Goal: Complete application form: Complete application form

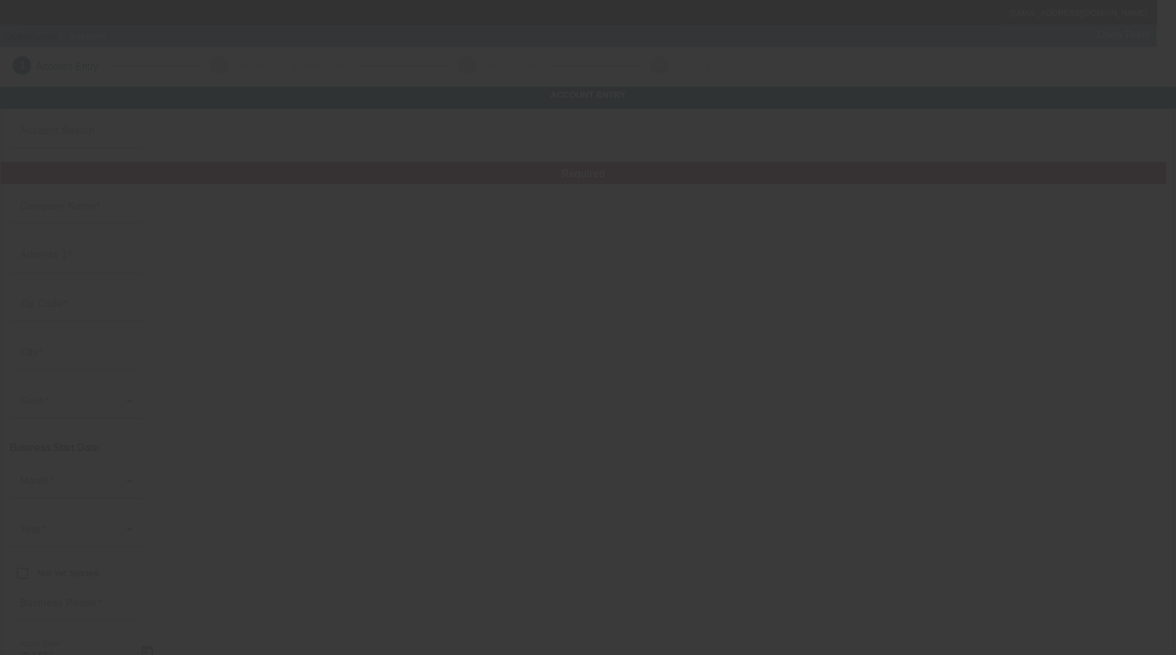
type input "[PERSON_NAME] LLC"
type input "[STREET_ADDRESS]"
type input "65020"
type input "Camdenton"
type input "[PHONE_NUMBER]"
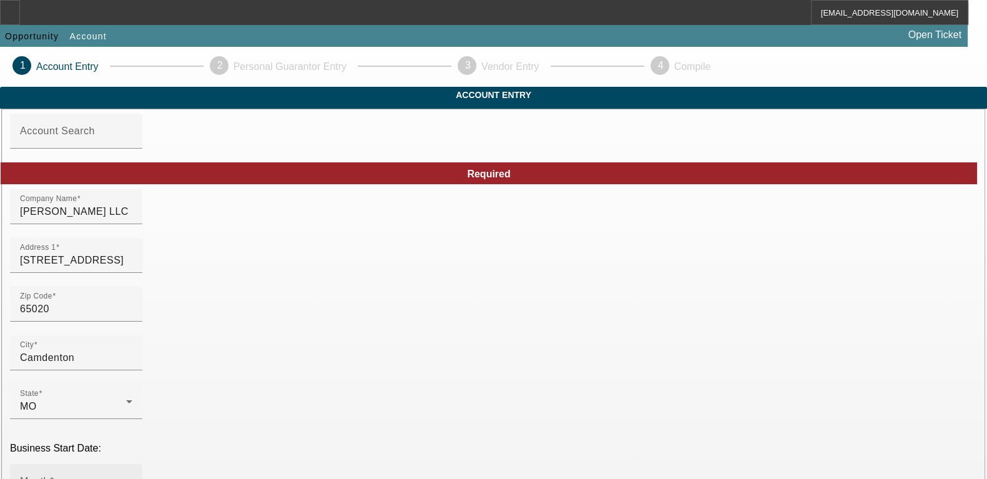
click at [126, 479] on span at bounding box center [73, 486] width 106 height 15
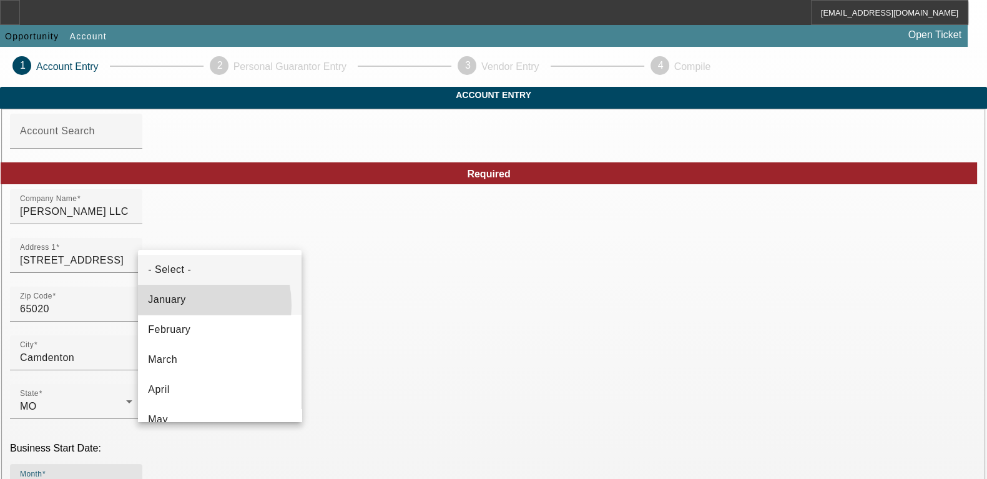
click at [175, 306] on span "January" at bounding box center [166, 299] width 37 height 15
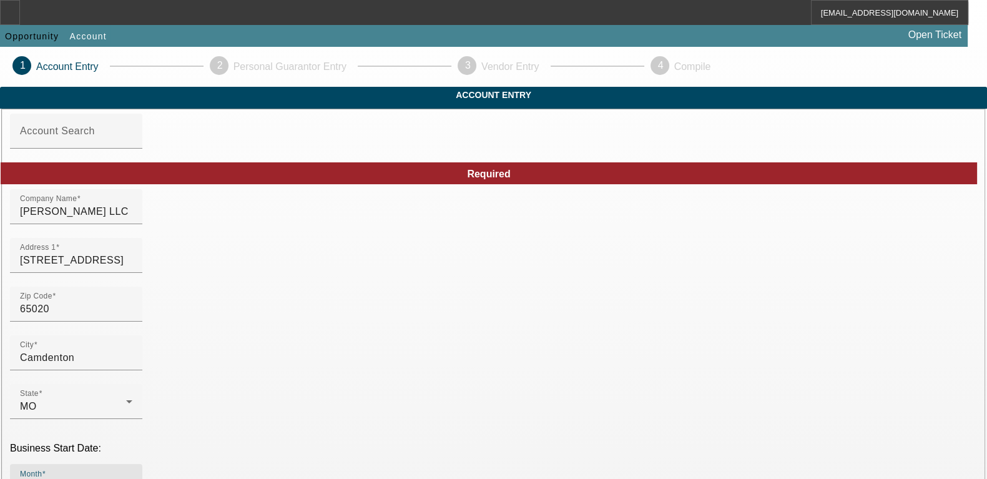
click at [338, 340] on span "2010" at bounding box center [342, 340] width 24 height 15
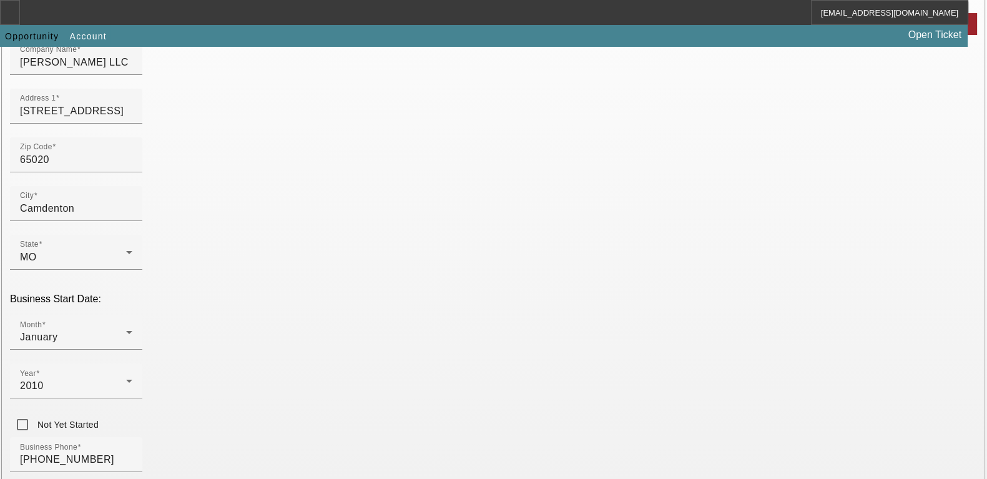
scroll to position [234, 0]
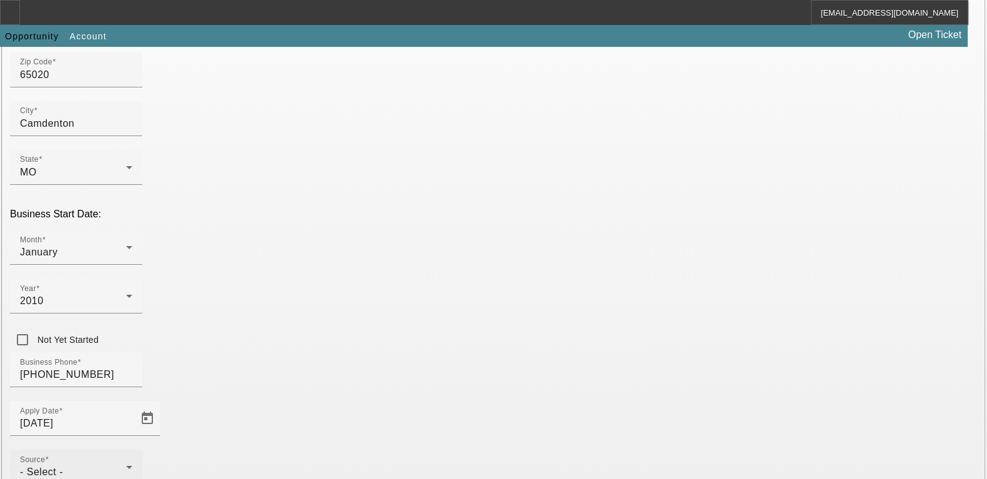
click at [132, 449] on div "Source - Select -" at bounding box center [76, 466] width 112 height 35
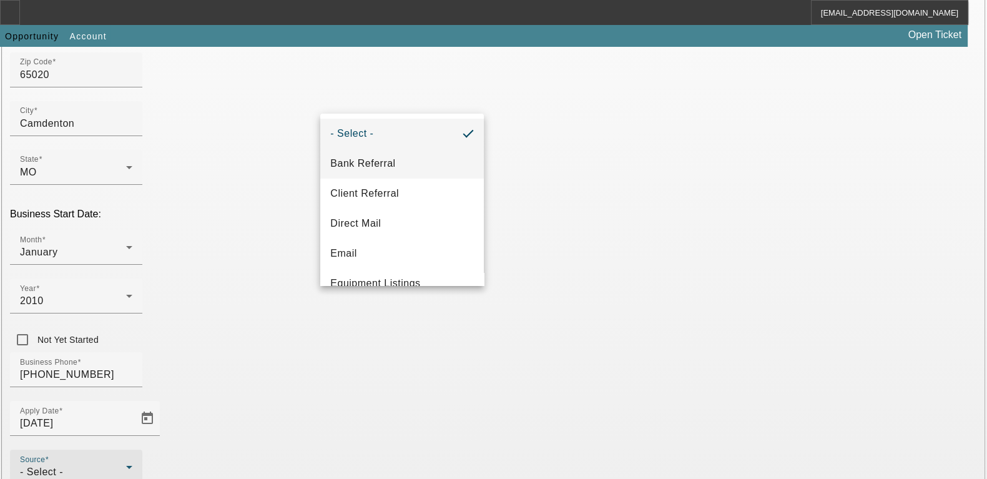
click at [376, 169] on span "Bank Referral" at bounding box center [362, 163] width 65 height 15
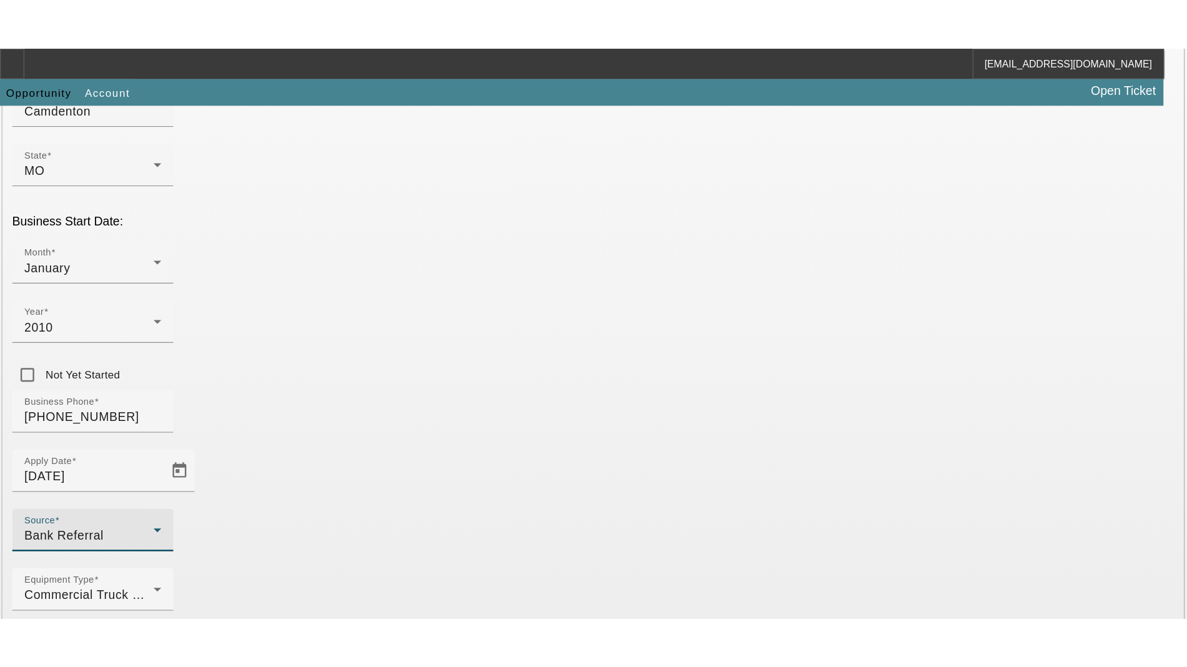
scroll to position [121, 0]
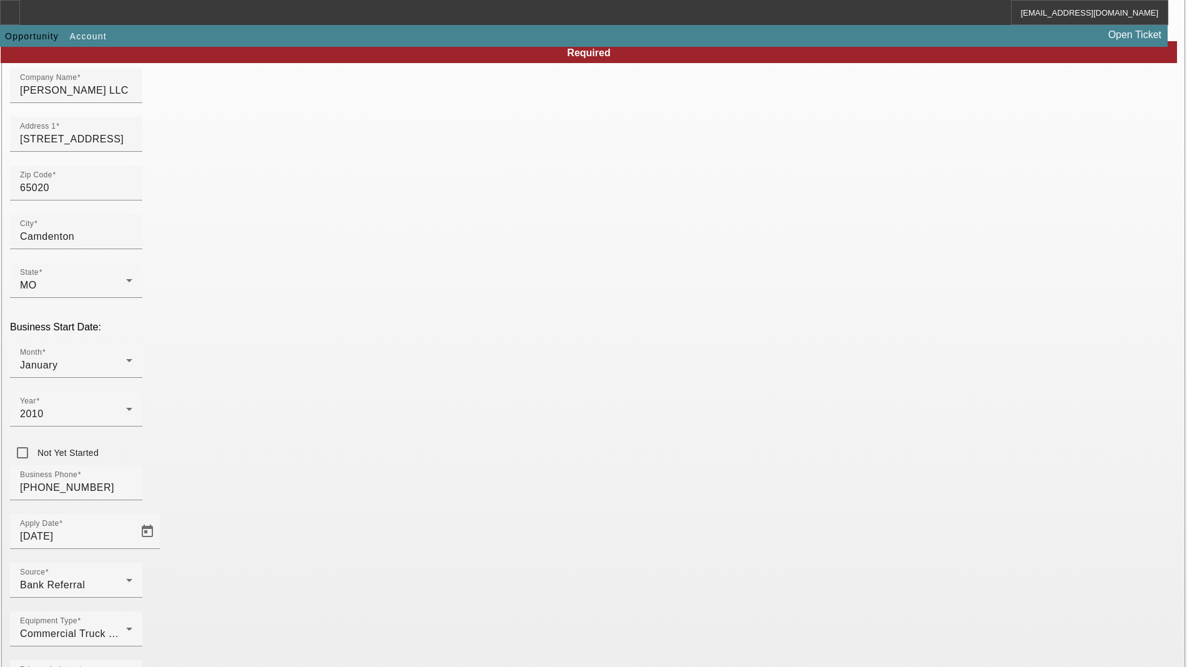
click at [290, 551] on span "Ascentium Capital LLC" at bounding box center [302, 556] width 108 height 11
type input "Ascentium Capital LLC"
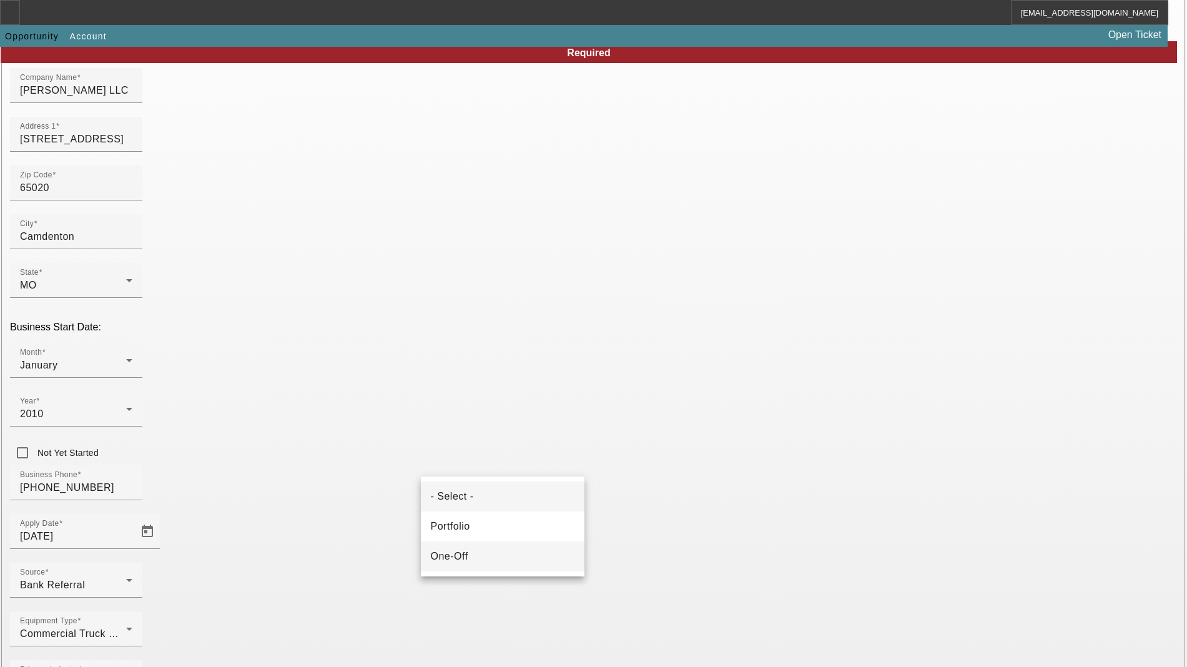
click at [471, 564] on mat-option "One-Off" at bounding box center [503, 556] width 164 height 30
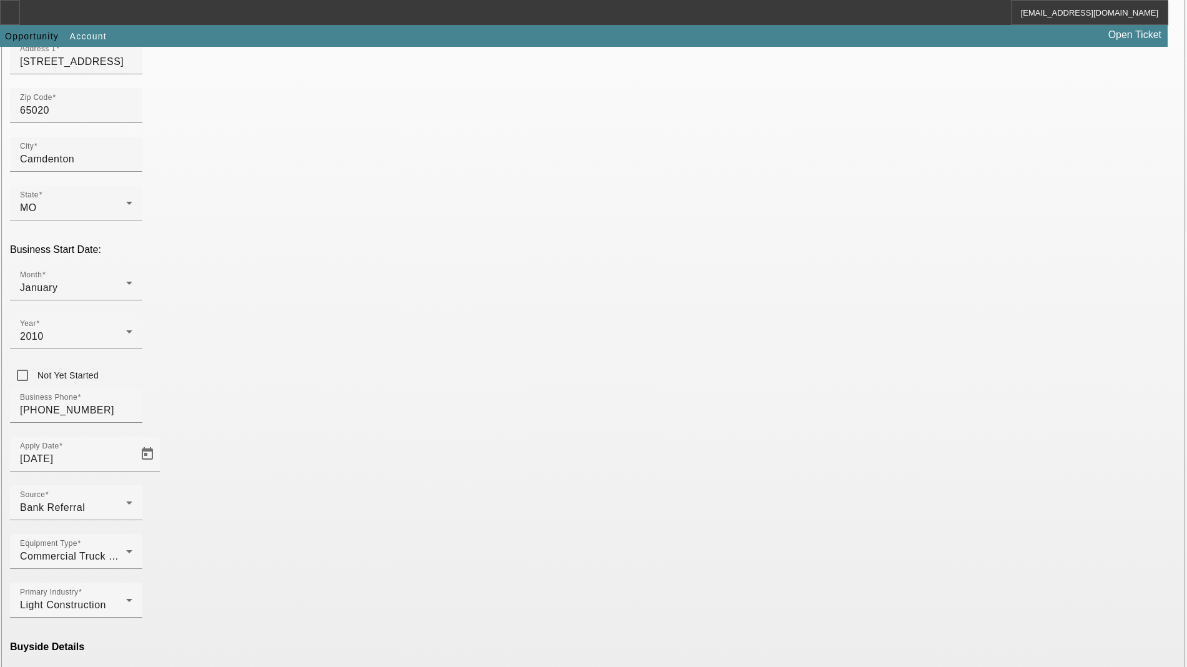
click at [343, 555] on mat-option "Ineligible" at bounding box center [320, 556] width 164 height 30
click at [471, 559] on span "Ascentium Capital LLC" at bounding box center [485, 556] width 108 height 11
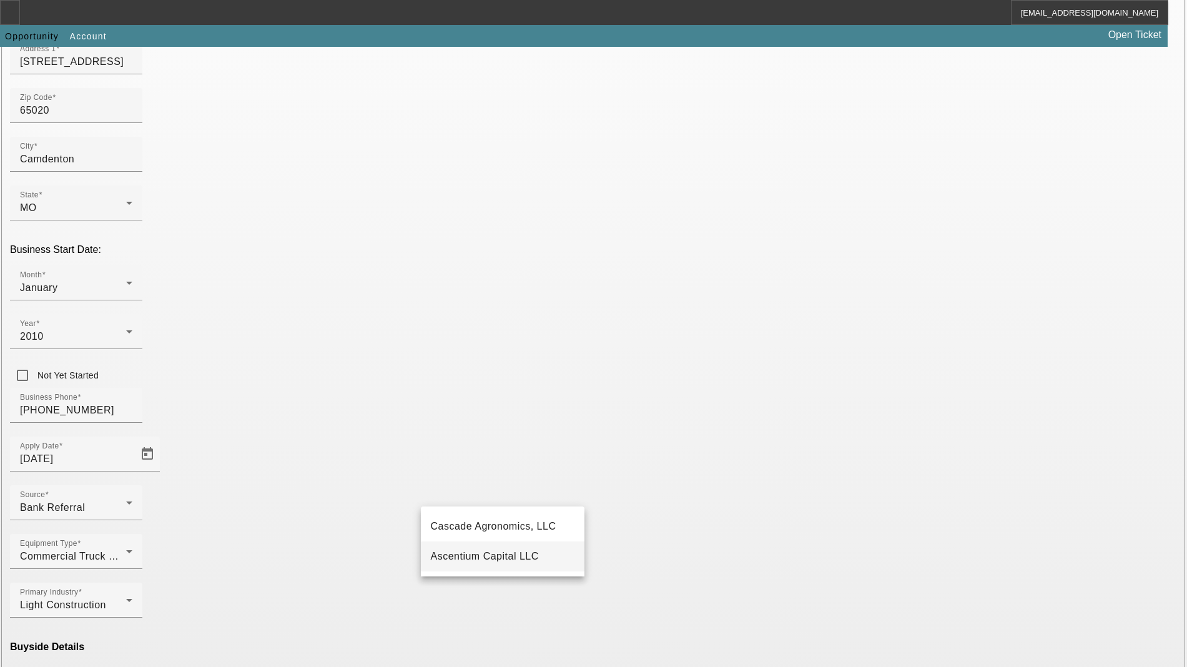
type input "Ascentium Capital LLC"
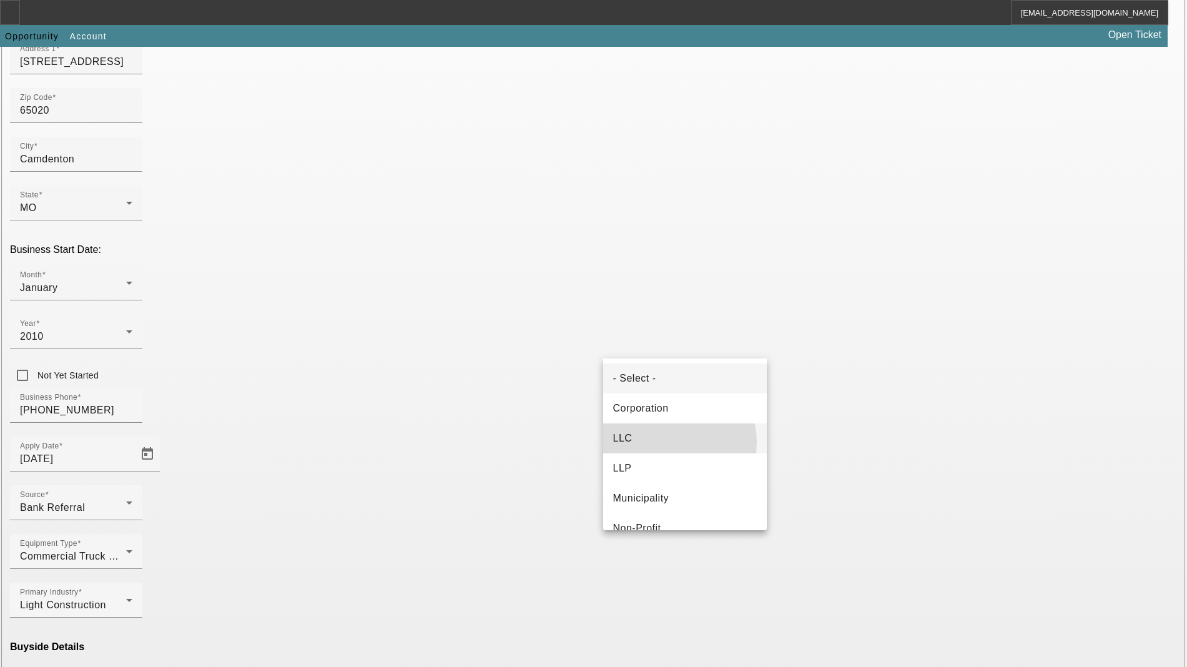
click at [671, 442] on mat-option "LLC" at bounding box center [685, 438] width 164 height 30
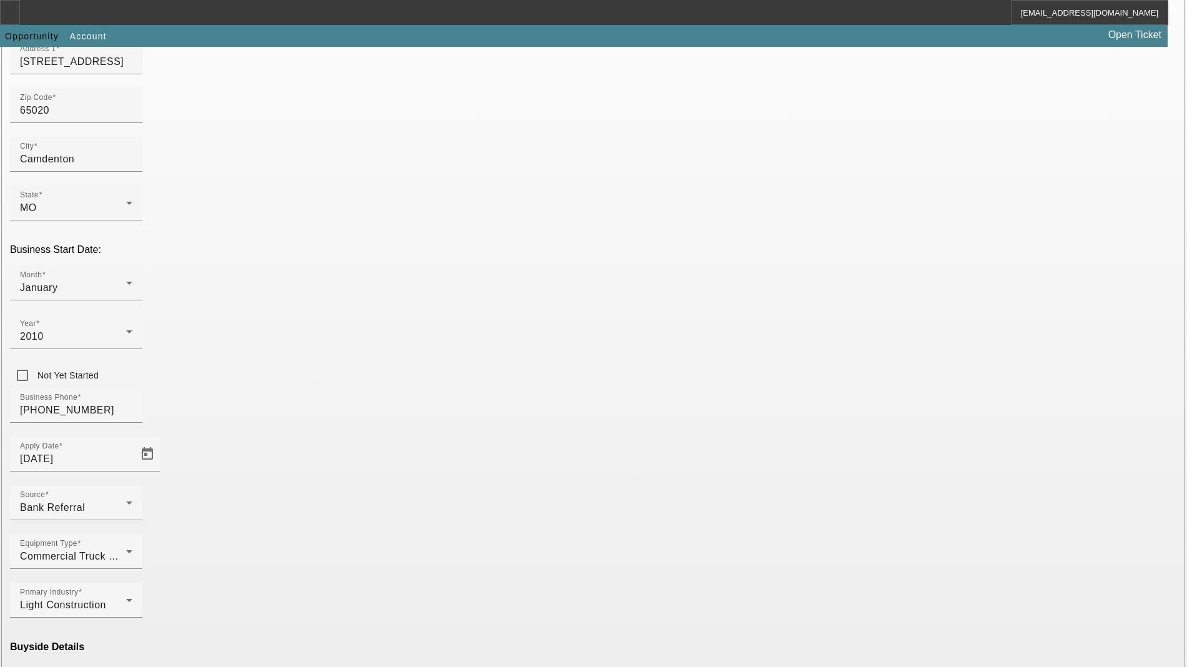
type input "271649831"
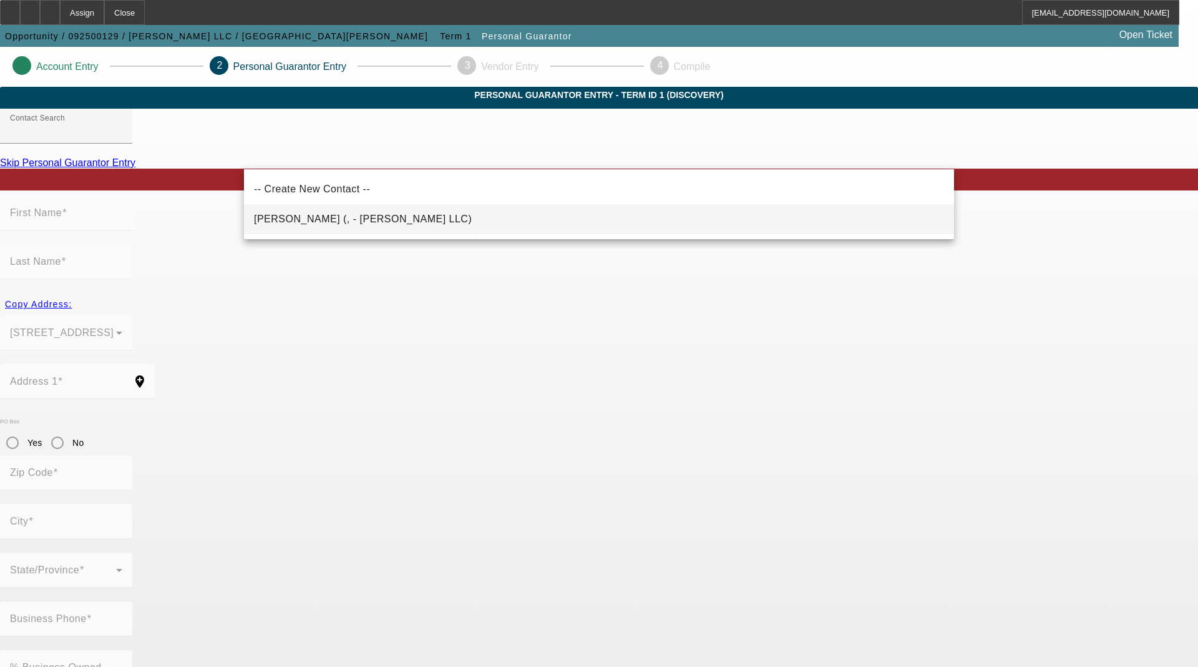
click at [321, 230] on mat-option "Walton, James (, - JB Walton LLC)" at bounding box center [599, 219] width 710 height 30
type input "Walton, James (, - JB Walton LLC)"
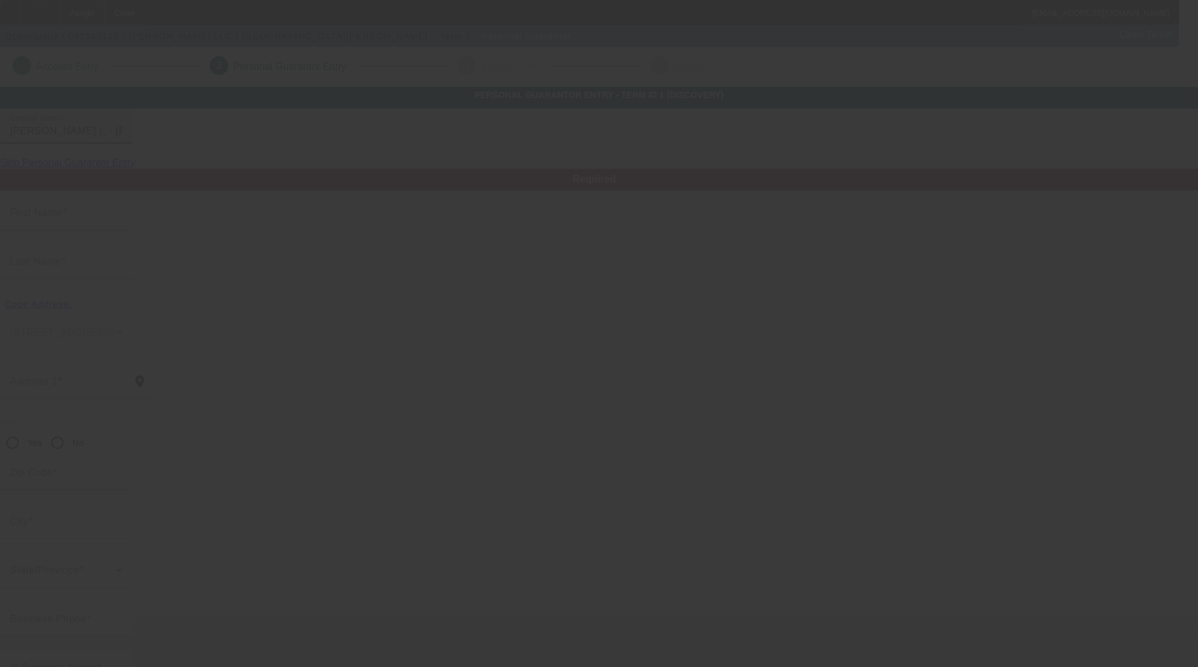
type input "James"
type input "Walton"
radio input "true"
type input "[PHONE_NUMBER]"
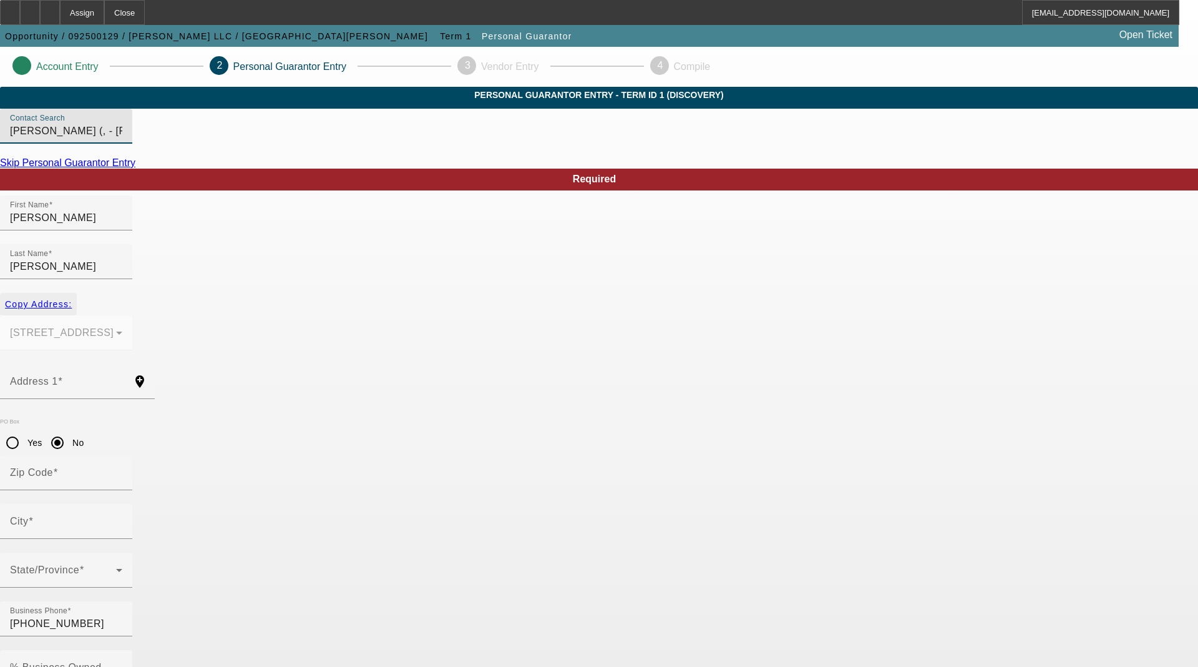
click at [77, 293] on span "button" at bounding box center [38, 304] width 77 height 30
type input "365 Country Mile Road"
radio input "false"
type input "65020"
type input "Camdenton"
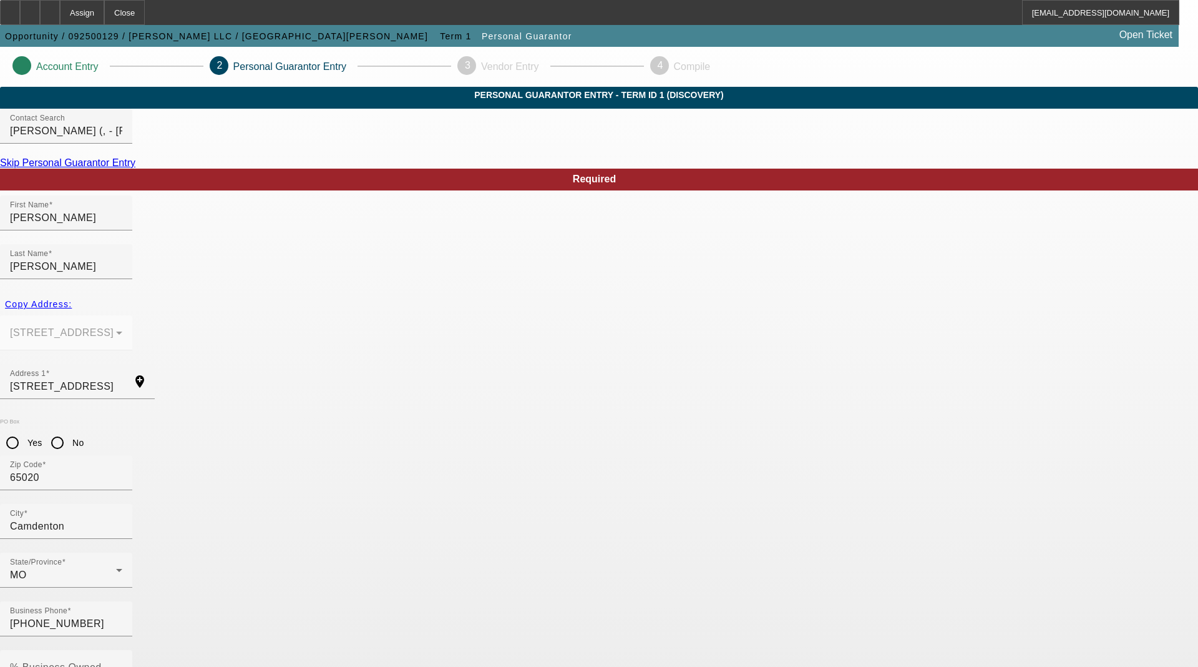
type input "328-54-8162"
click at [102, 655] on mat-label "% Business Owned" at bounding box center [56, 667] width 92 height 11
click at [122, 655] on input "% Business Owned" at bounding box center [66, 672] width 112 height 15
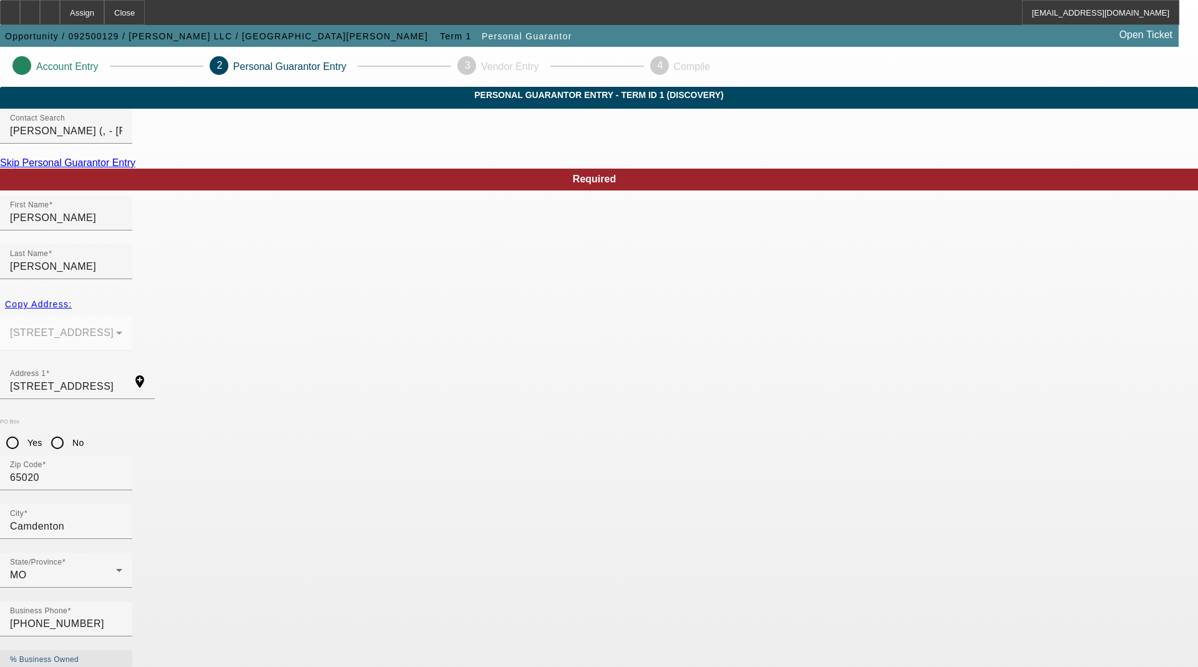
type input "100"
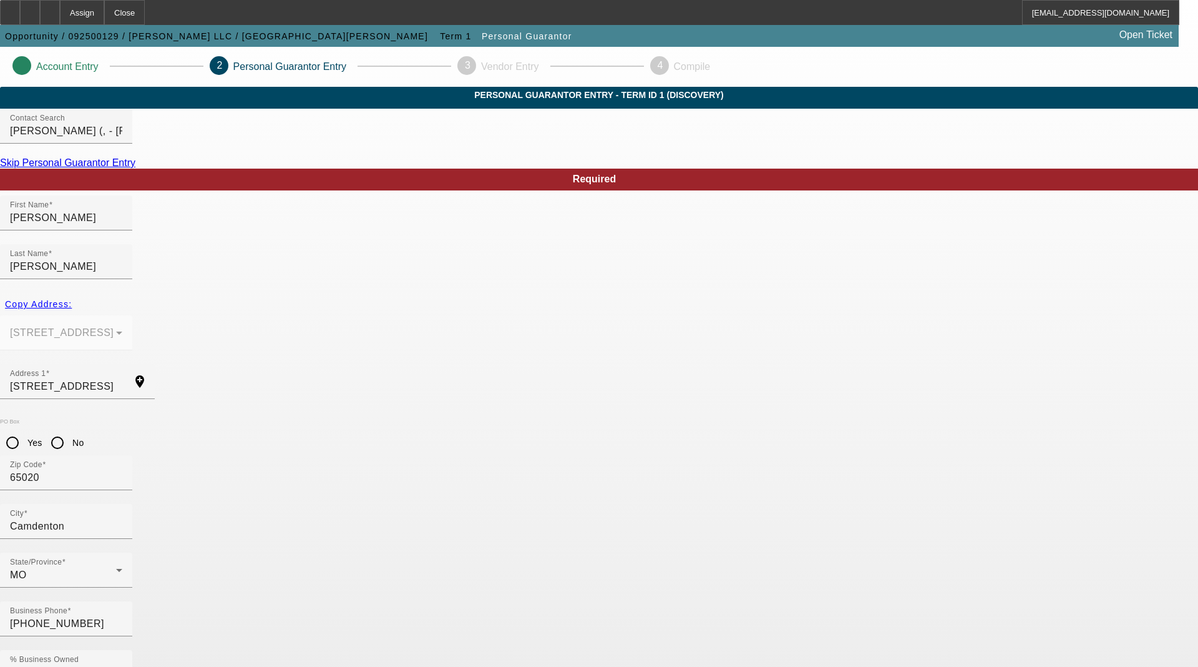
type input "modtownstl@gmail.com"
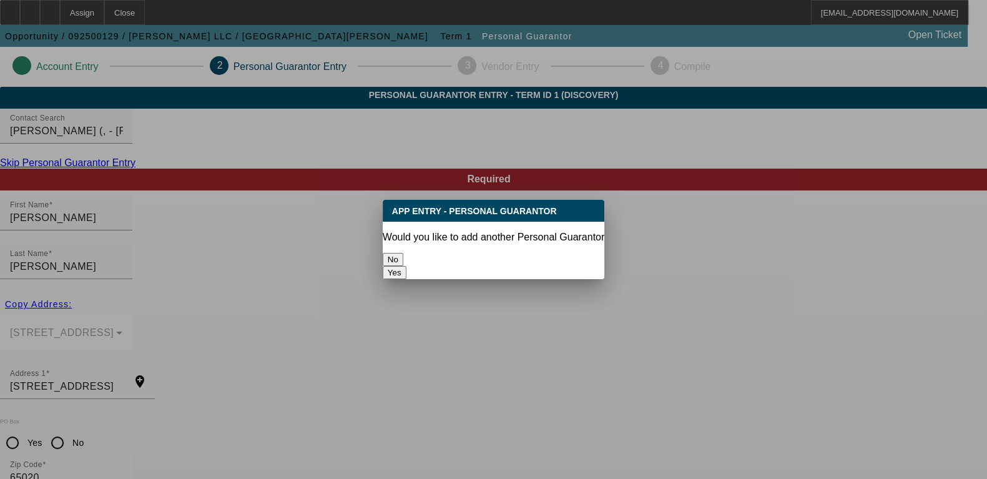
click at [403, 258] on button "No" at bounding box center [393, 259] width 21 height 13
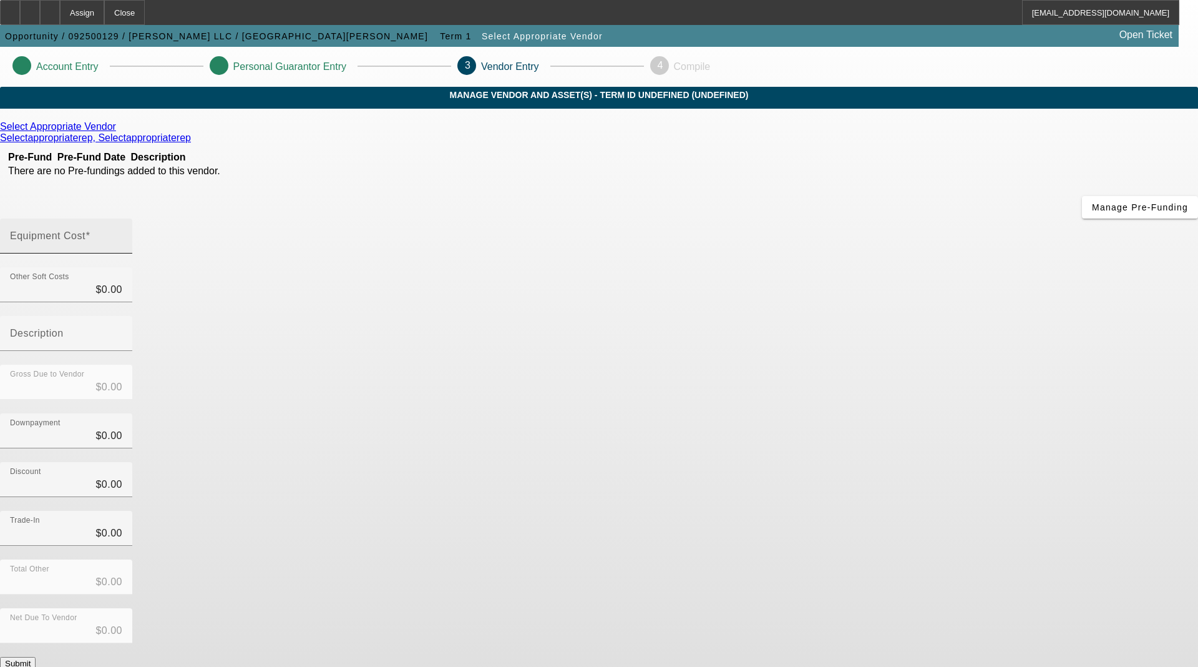
click at [122, 218] on div "Equipment Cost" at bounding box center [66, 235] width 112 height 35
type input "7"
type input "$7.00"
type input "70"
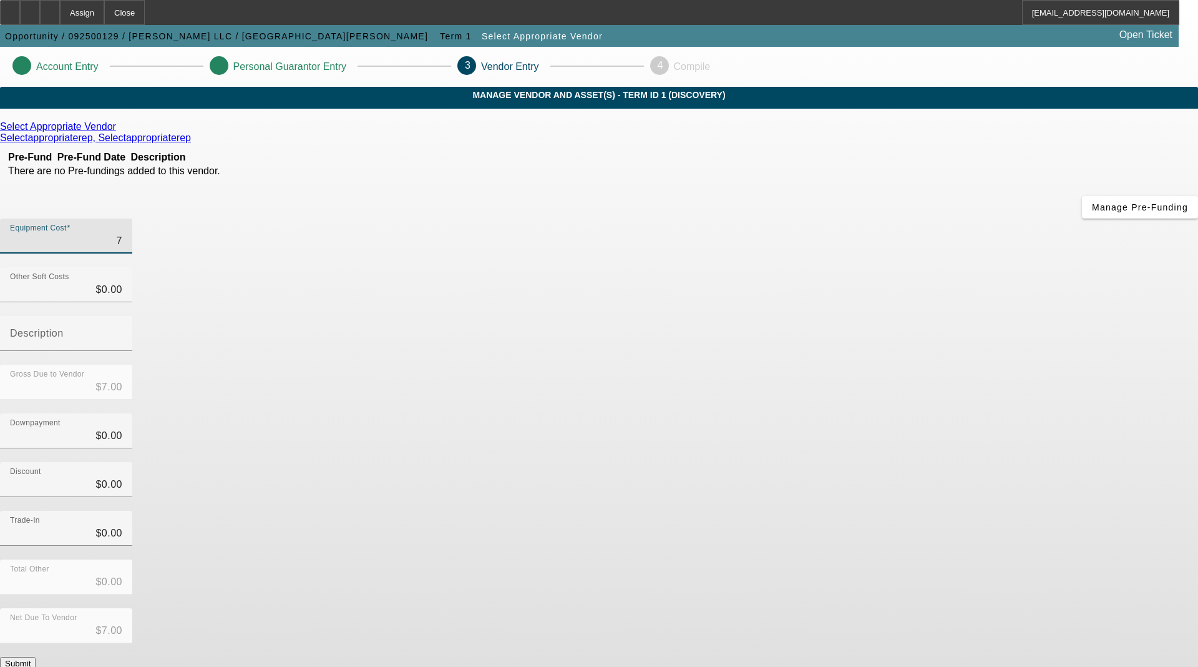
type input "$70.00"
type input "700"
type input "$700.00"
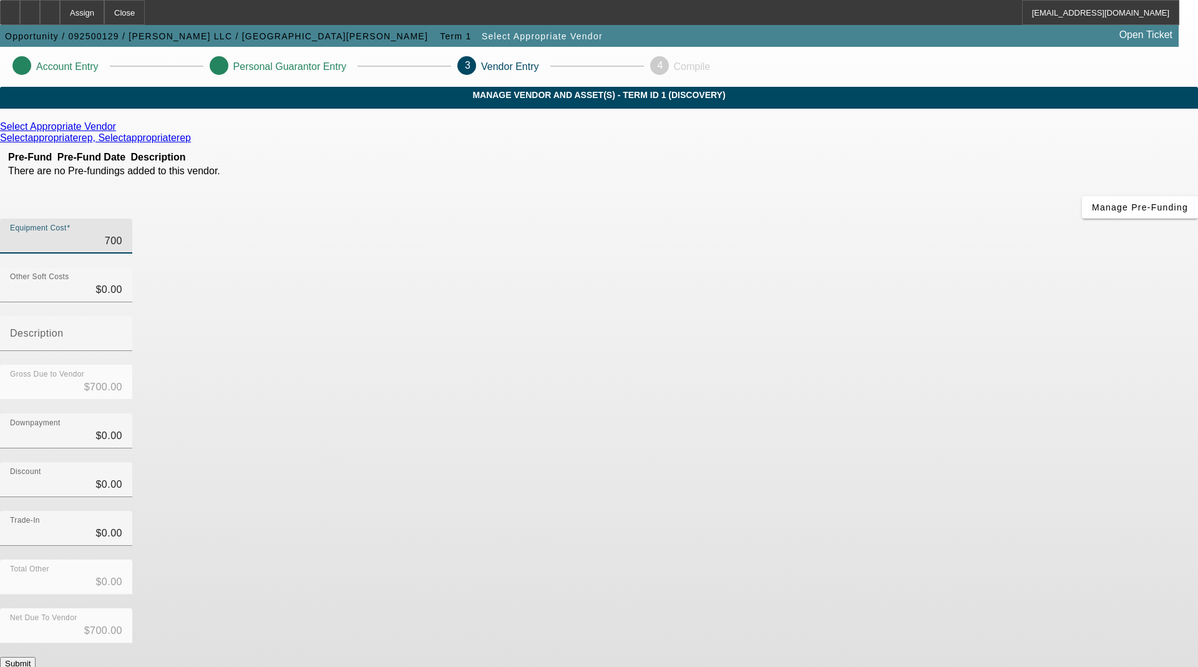
type input "7000"
type input "$7,000.00"
type input "70000"
type input "$70,000.00"
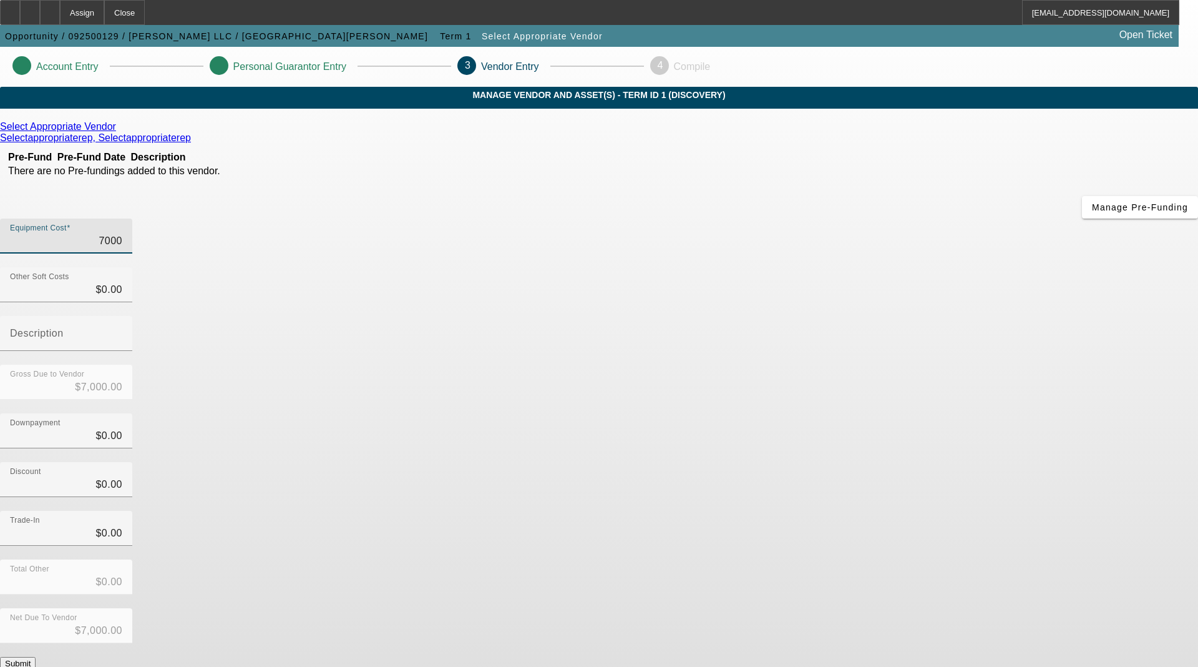
type input "$70,000.00"
click at [355, 402] on div "Select Appropriate Vendor Selectappropriaterep, Selectappropriaterep Pre-Fund P…" at bounding box center [599, 395] width 1198 height 549
click at [119, 132] on icon at bounding box center [119, 126] width 0 height 11
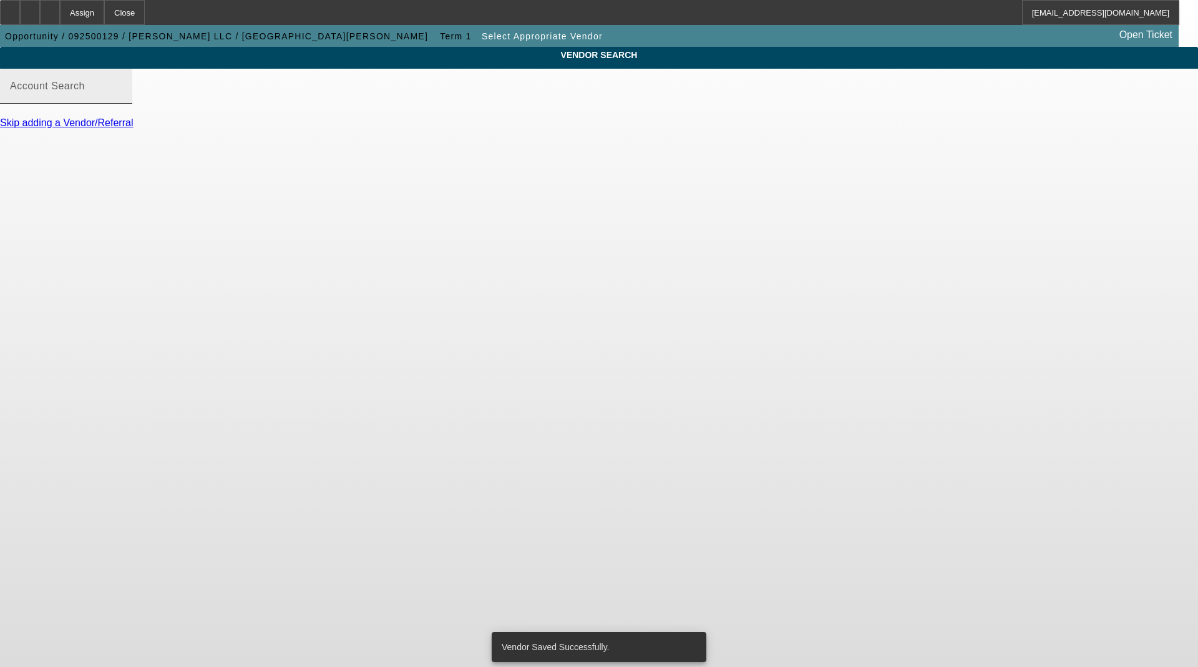
click at [85, 91] on mat-label "Account Search" at bounding box center [47, 86] width 75 height 11
click at [122, 99] on input "Account Search" at bounding box center [66, 91] width 112 height 15
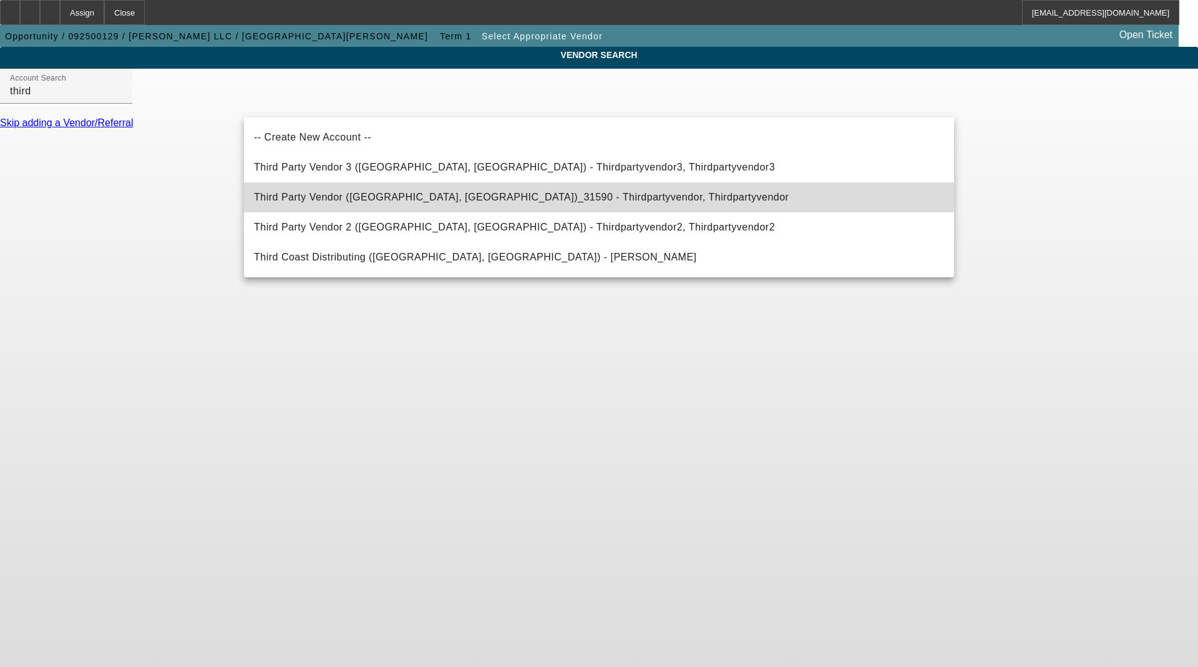
click at [297, 195] on span "Third Party Vendor (Northbrook, IL)_31590 - Thirdpartyvendor, Thirdpartyvendor" at bounding box center [521, 197] width 535 height 11
type input "Third Party Vendor (Northbrook, IL)_31590 - Thirdpartyvendor, Thirdpartyvendor"
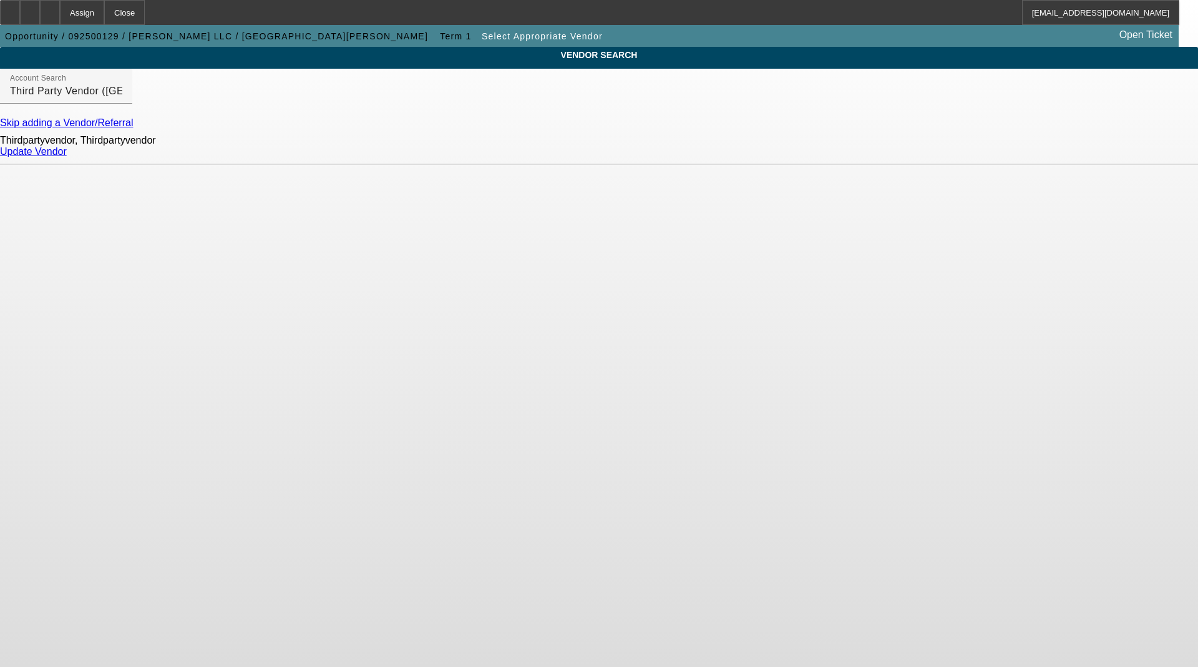
click at [67, 155] on link "Update Vendor" at bounding box center [33, 151] width 67 height 11
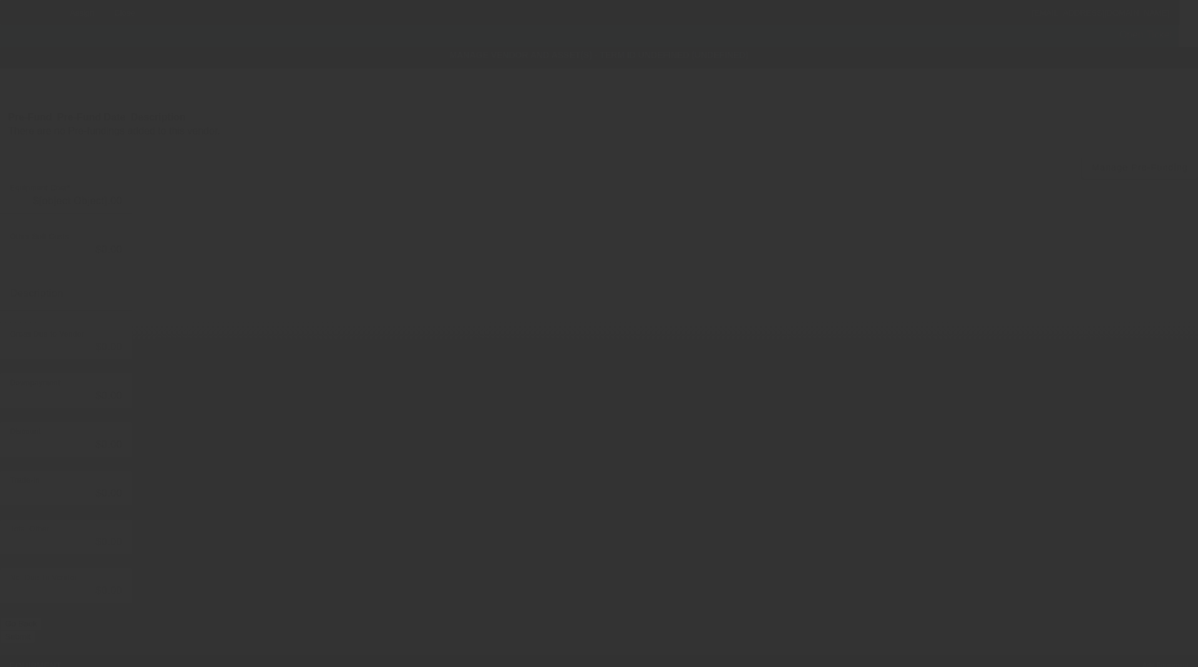
type input "$70,000.00"
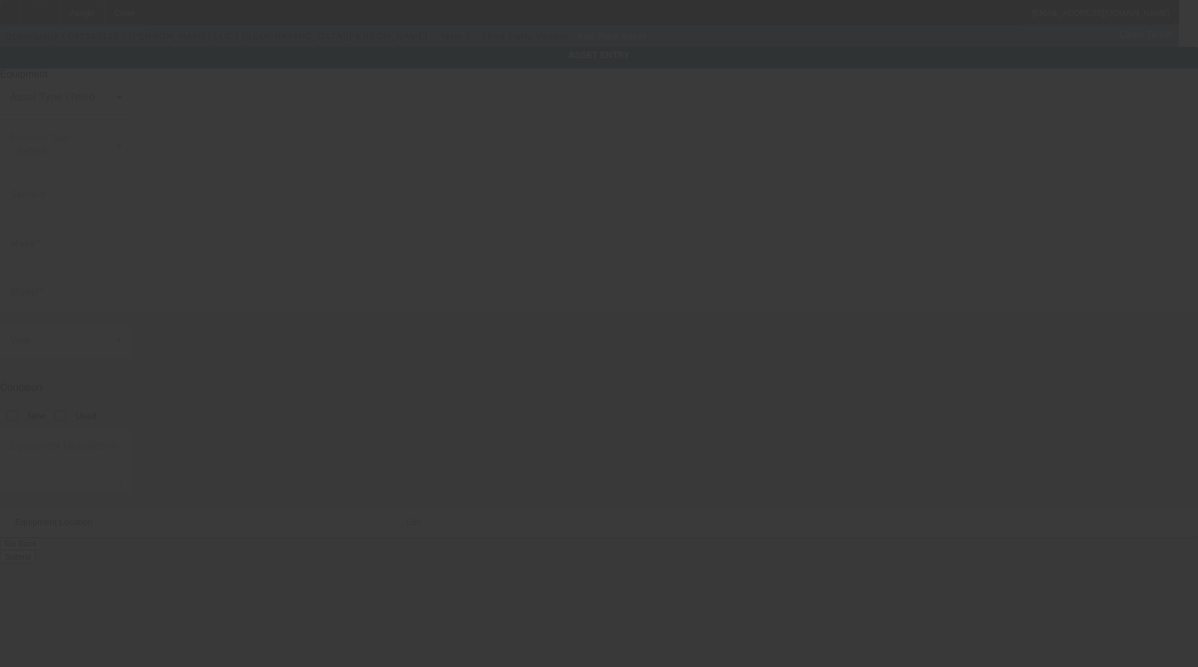
type input "365 Country Mile Road"
type input "Camdenton"
type input "65020"
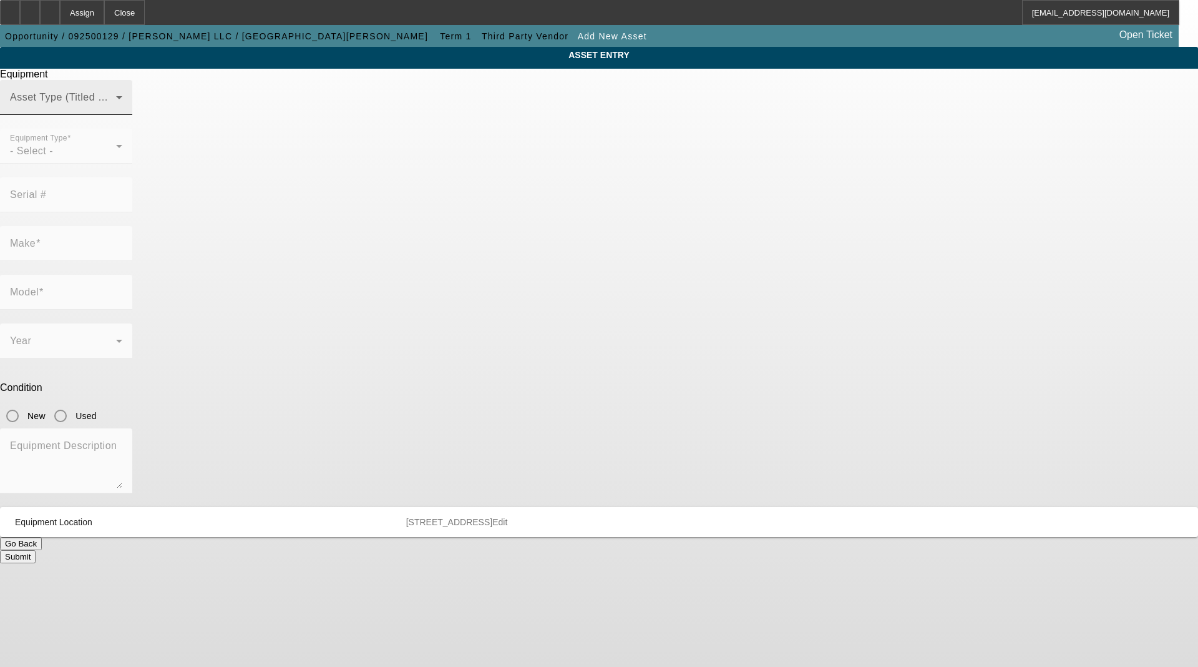
click at [116, 110] on span at bounding box center [63, 102] width 106 height 15
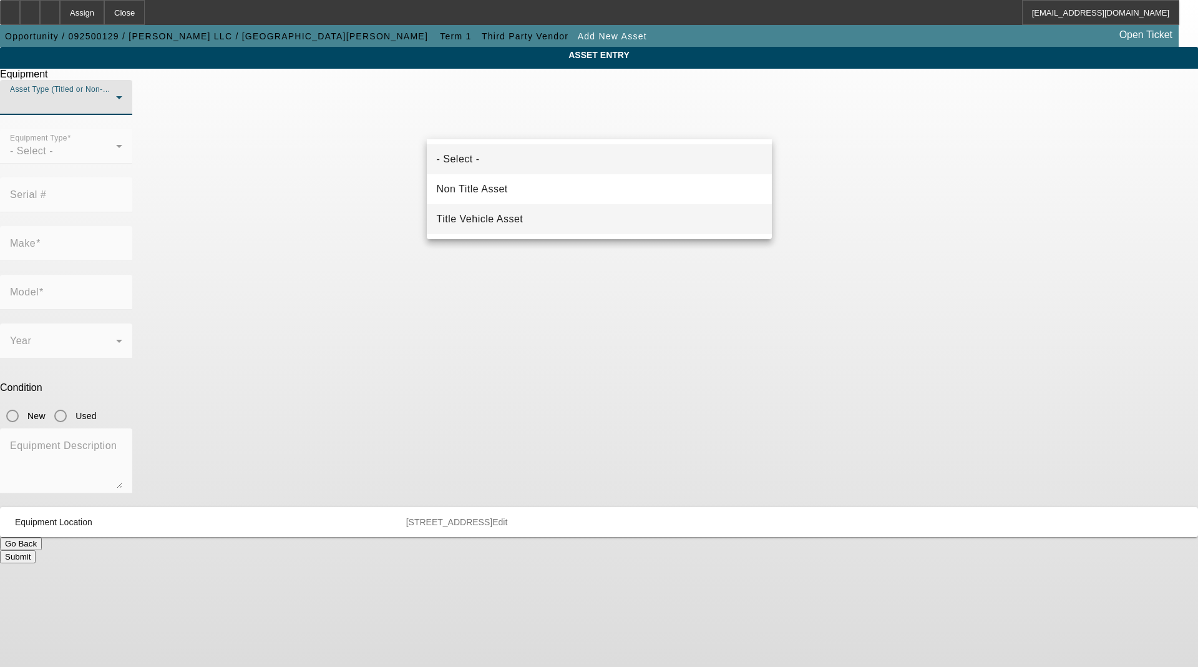
click at [536, 221] on mat-option "Title Vehicle Asset" at bounding box center [599, 219] width 345 height 30
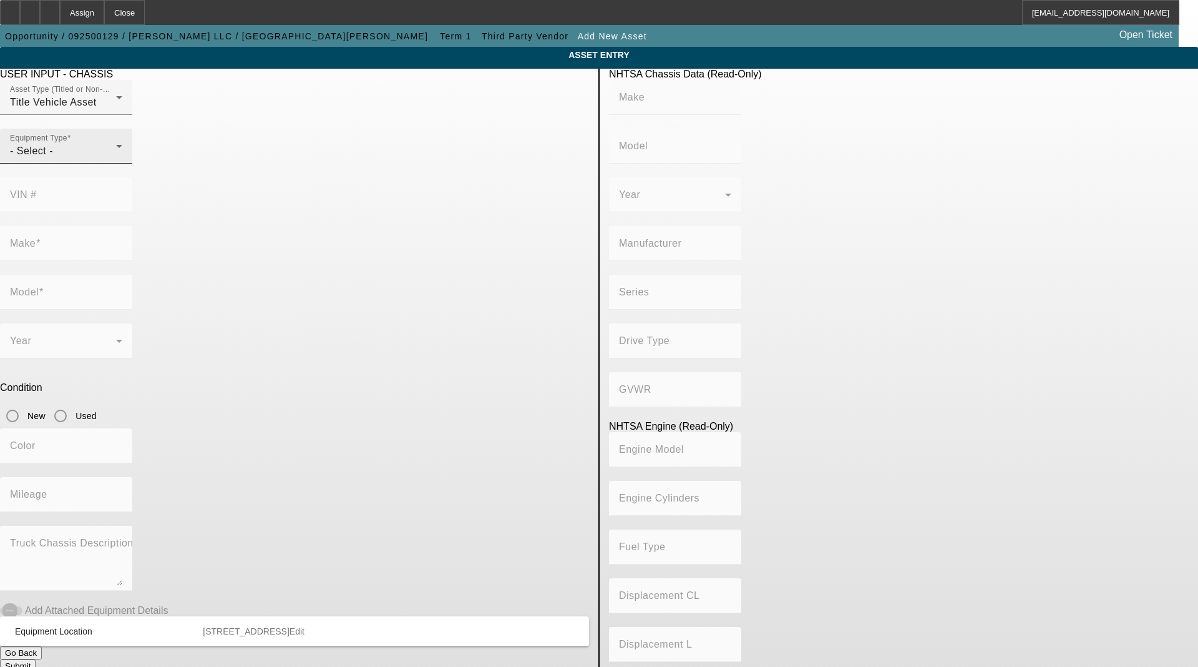
click at [116, 159] on div "- Select -" at bounding box center [63, 151] width 106 height 15
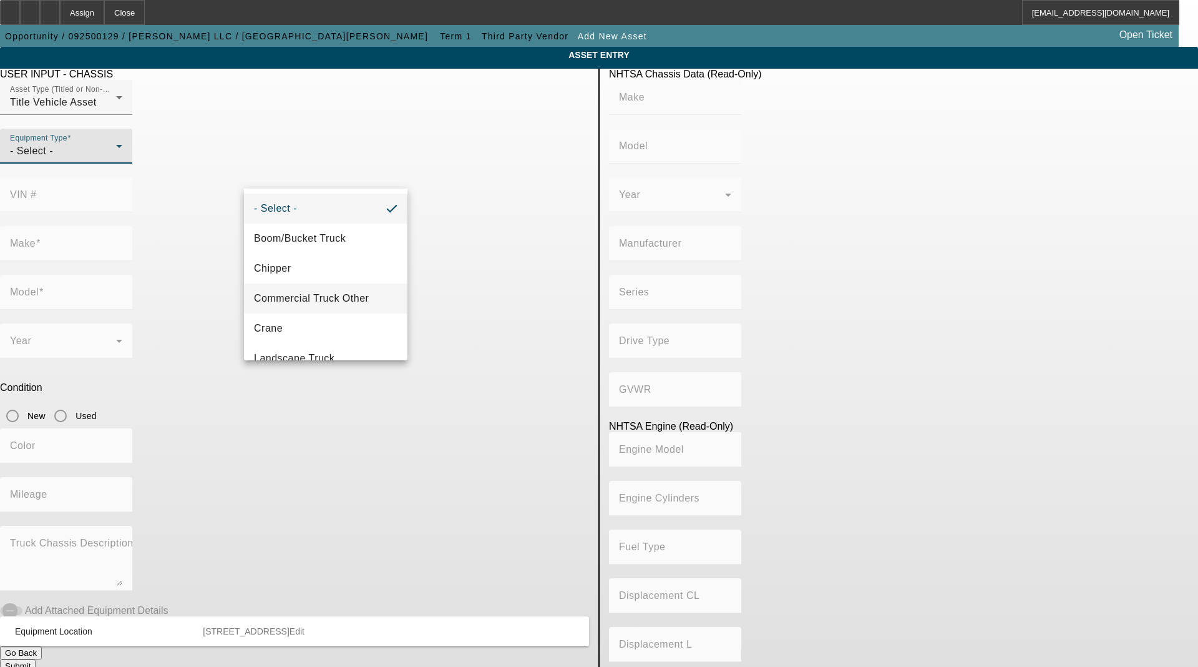
click at [318, 293] on span "Commercial Truck Other" at bounding box center [311, 298] width 115 height 15
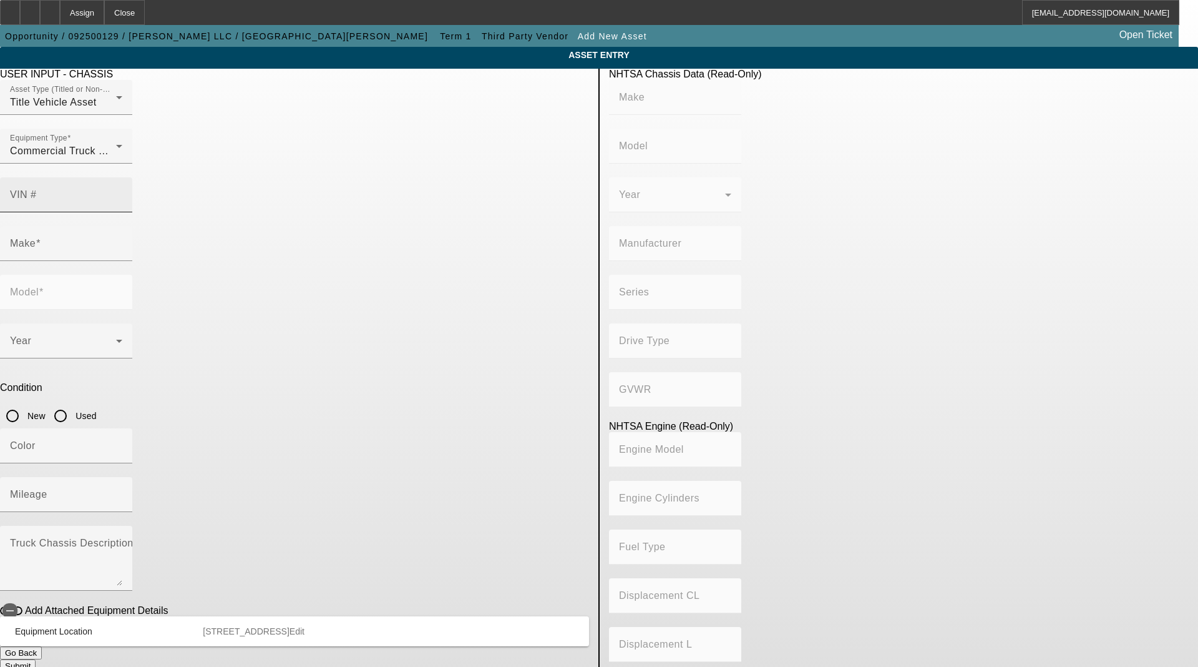
click at [122, 177] on div "VIN #" at bounding box center [66, 194] width 112 height 35
paste input "1NKDX0EX76J147484"
type input "1NKDX0EX76J147484"
type input "KENWORTH"
type input "T8 Series"
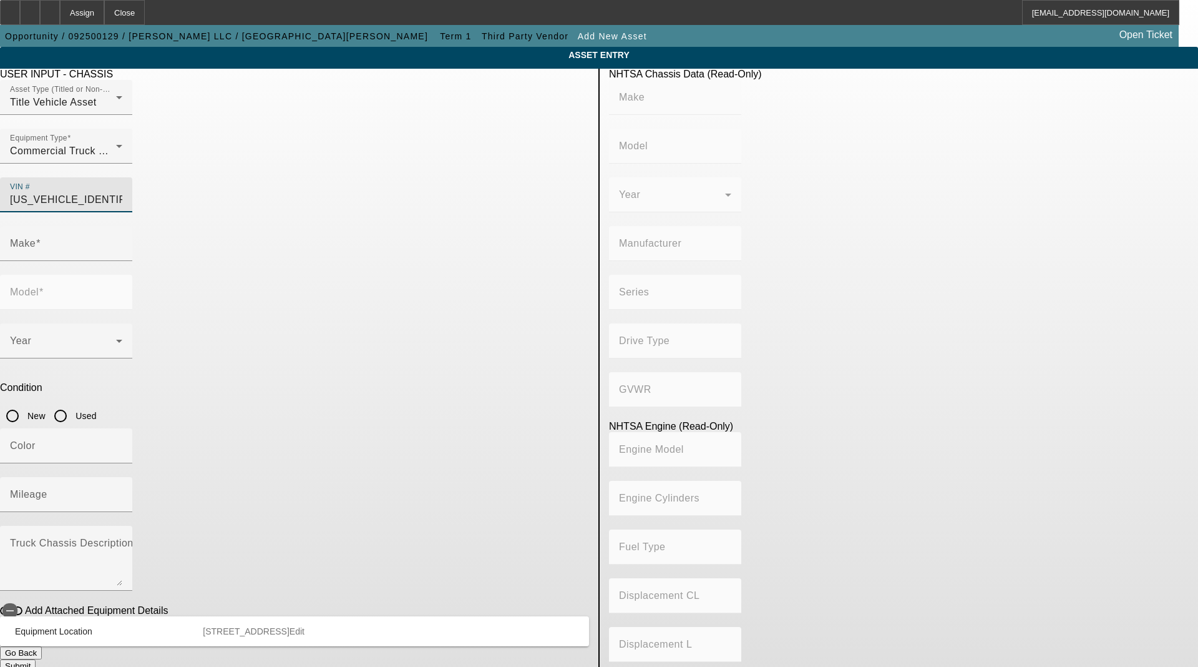
type input "KENWORTH TRUCK COMPANY"
type input "Other"
type input "Class 8: 33,001 lb and above (14,969 kg and above)"
type input "ISM"
type input "6"
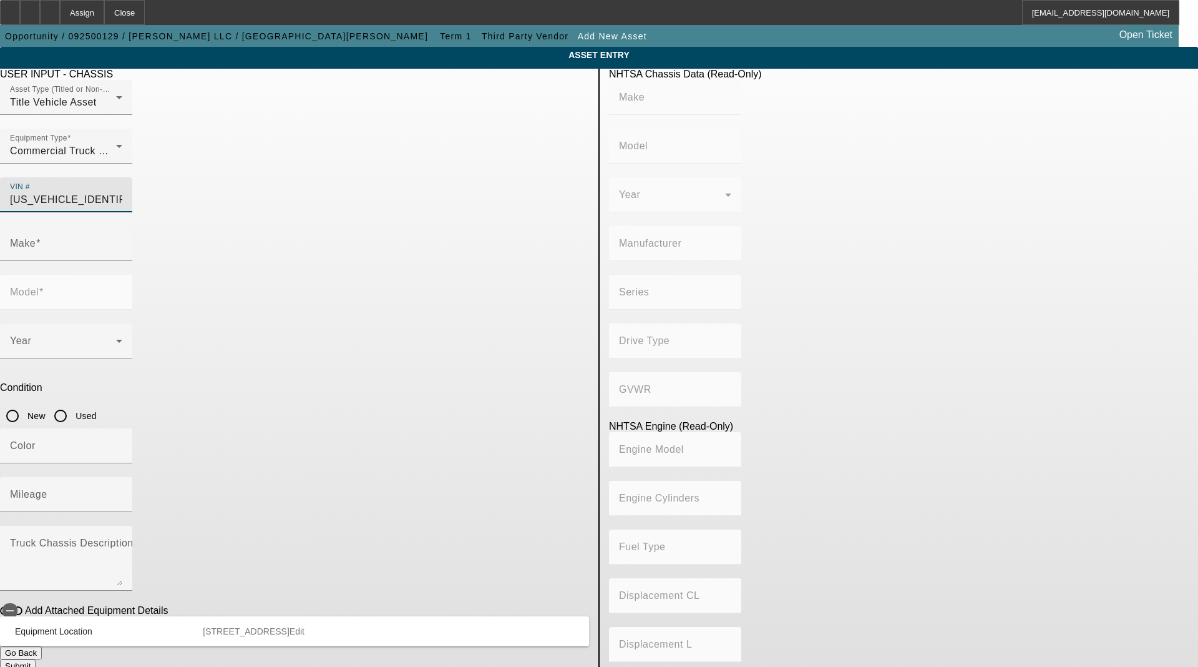
type input "Diesel"
type input "671.2611850420"
type input "11"
type input "KENWORTH"
type input "T8 Series"
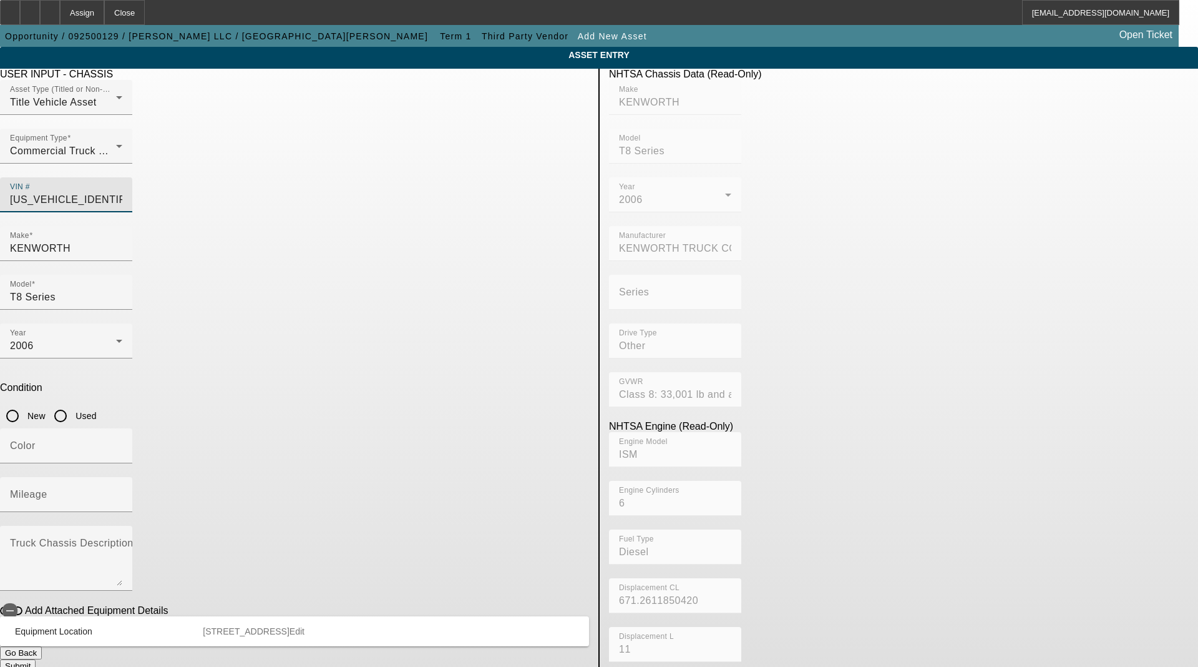
type input "1NKDX0EX76J147484"
click at [73, 403] on input "Used" at bounding box center [60, 415] width 25 height 25
radio input "true"
type input "KENWORTH"
type input "T8 Series"
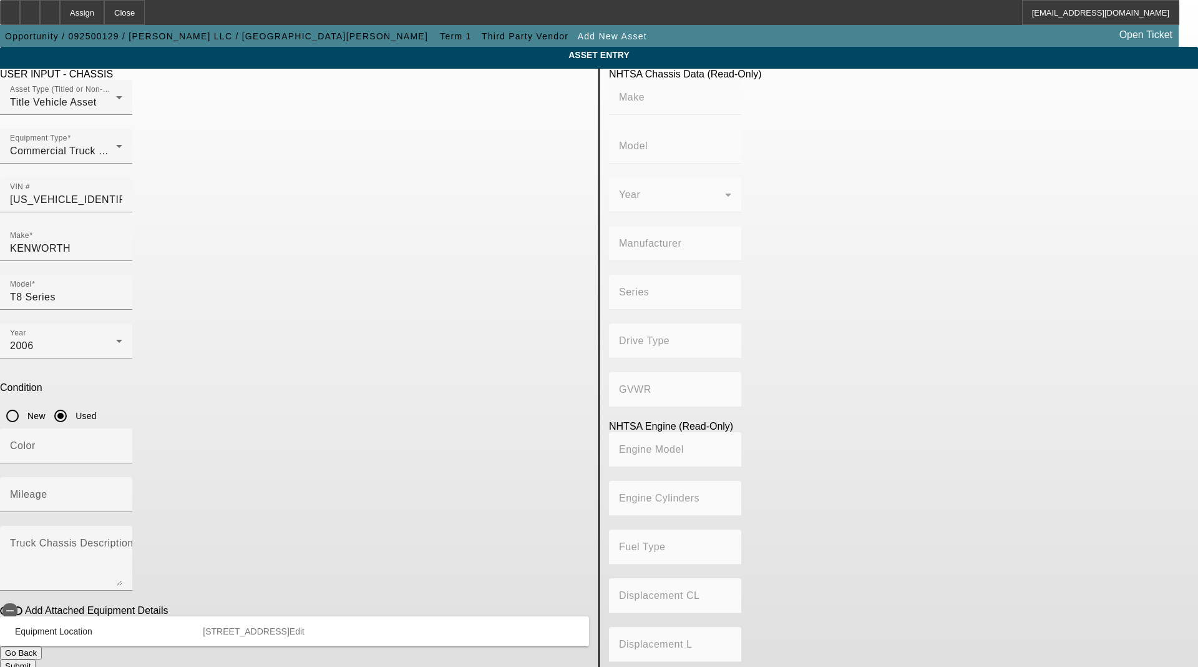
type input "KENWORTH TRUCK COMPANY"
type input "Other"
type input "Class 8: 33,001 lb and above (14,969 kg and above)"
type input "ISM"
type input "6"
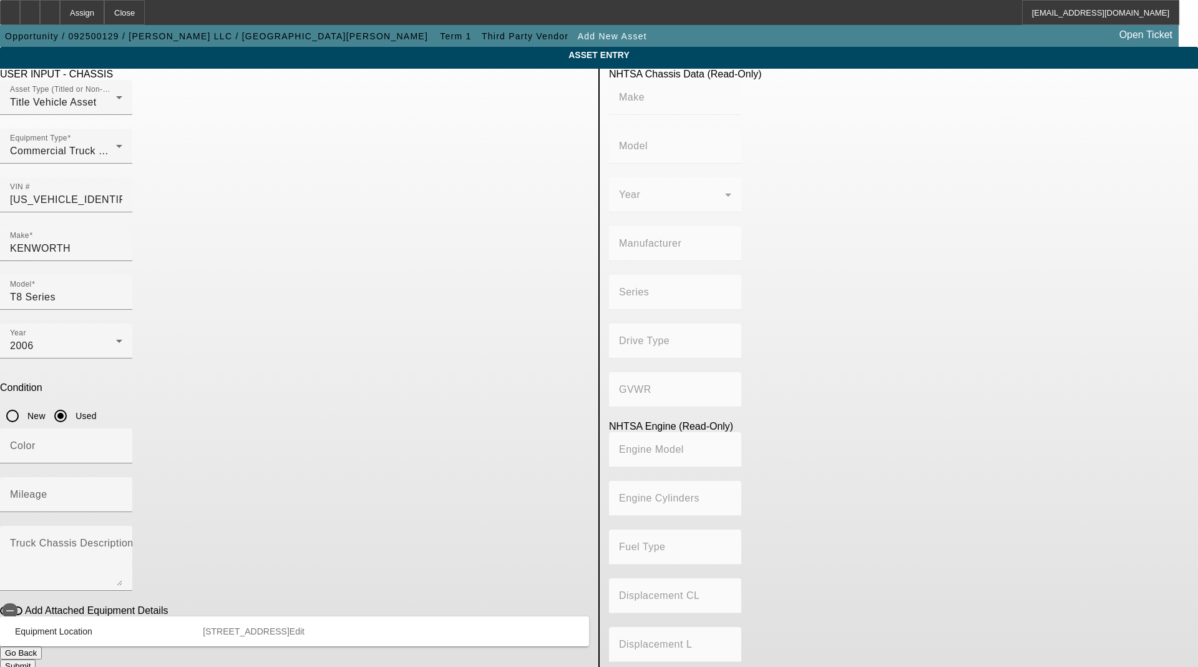
type input "Diesel"
type input "671.2611850420"
type input "11"
click at [36, 655] on button "Submit" at bounding box center [18, 665] width 36 height 13
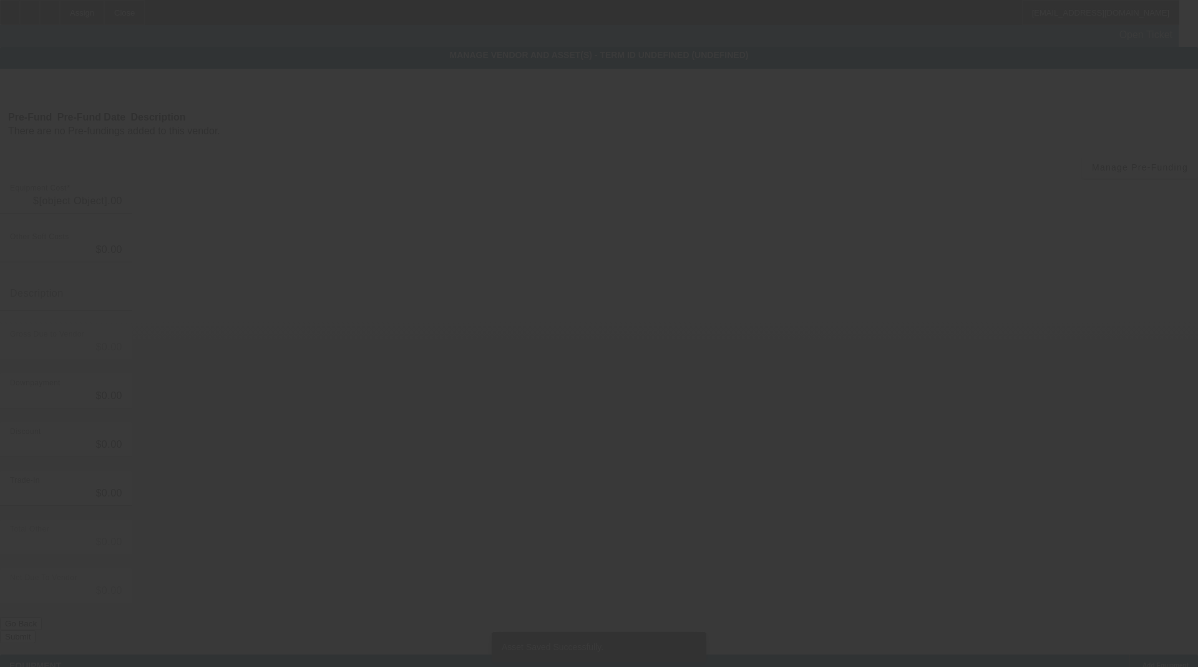
type input "$70,000.00"
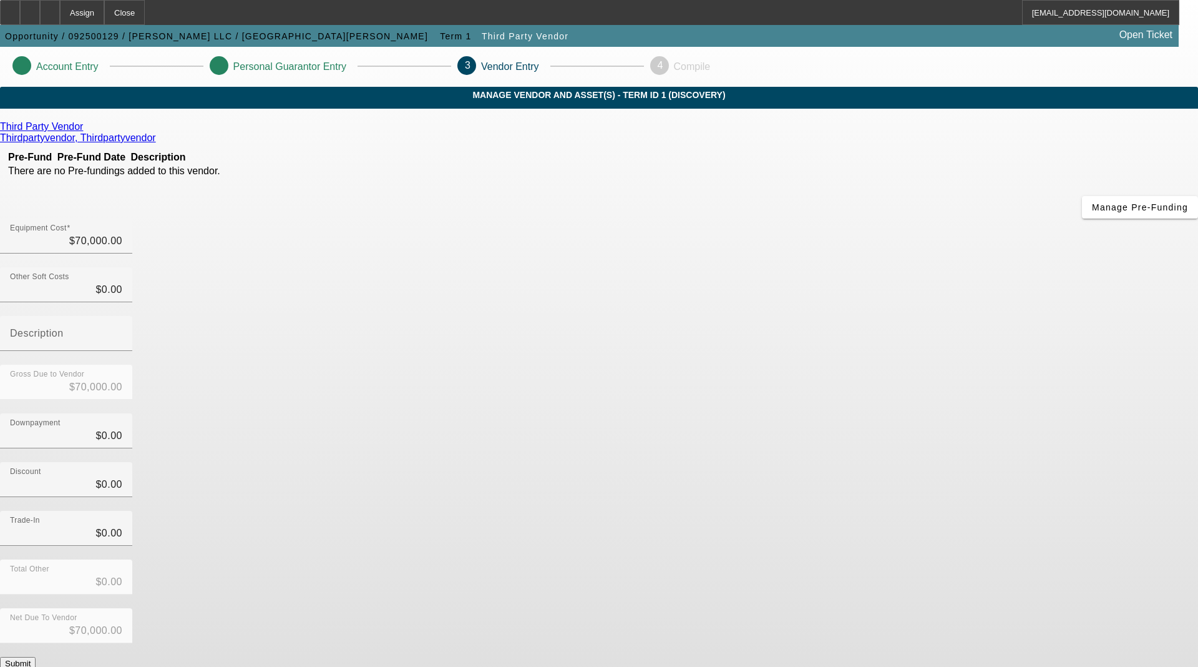
click at [36, 655] on button "Submit" at bounding box center [18, 663] width 36 height 13
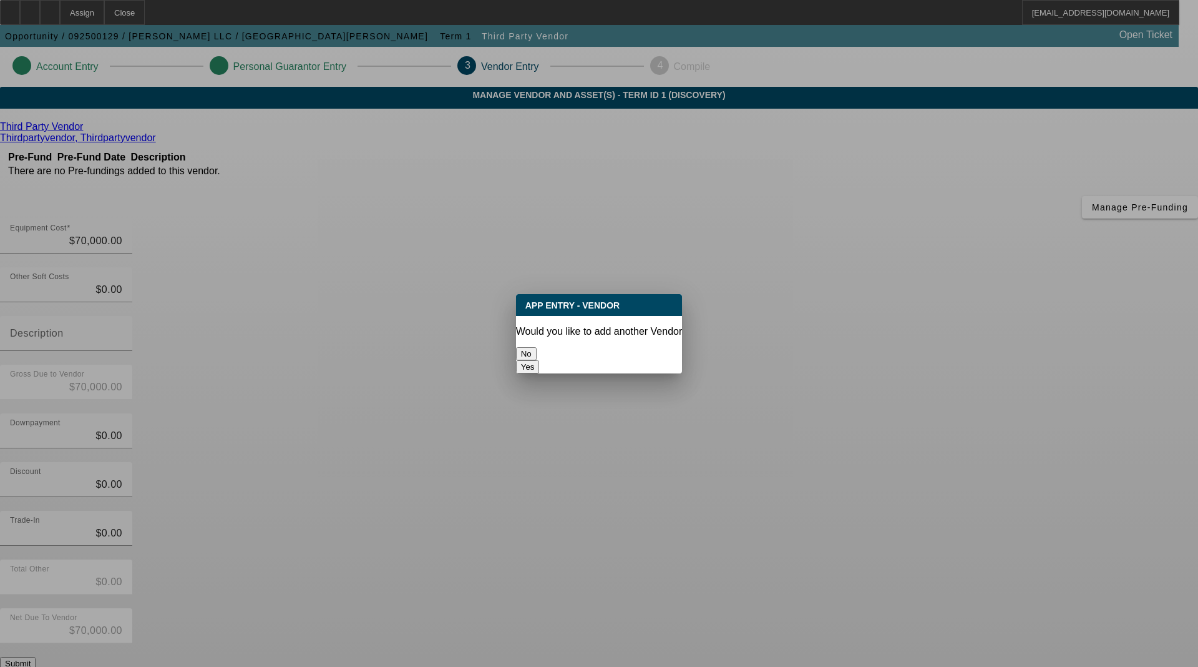
click at [537, 348] on button "No" at bounding box center [526, 353] width 21 height 13
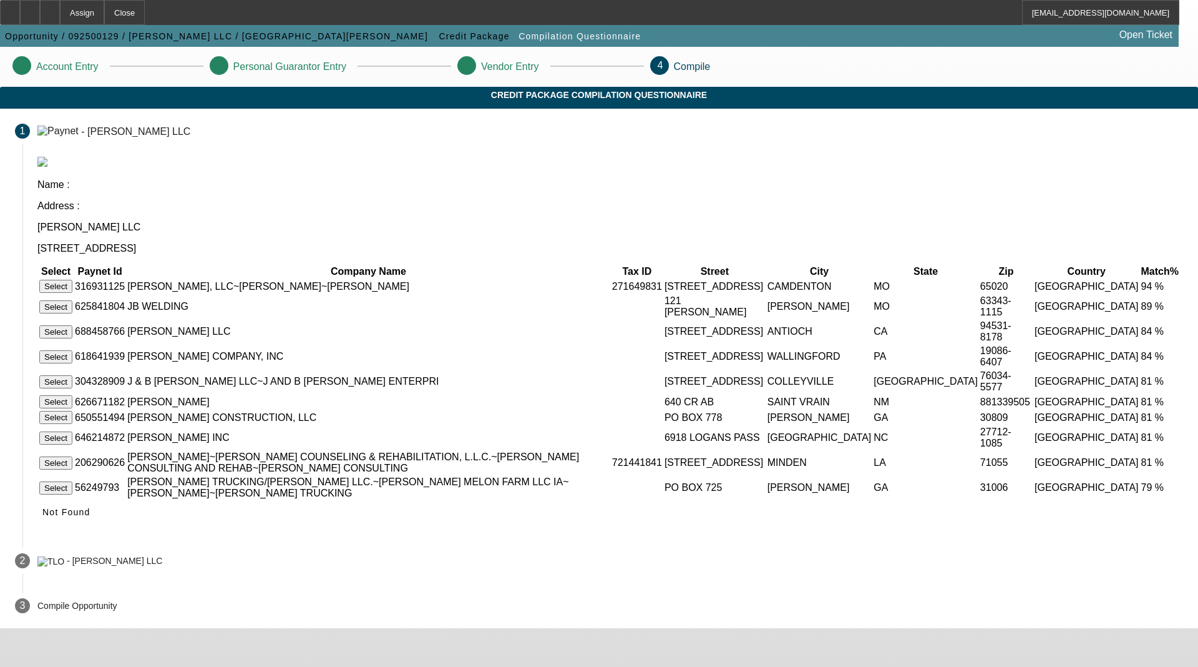
click at [72, 280] on button "Select" at bounding box center [55, 286] width 33 height 13
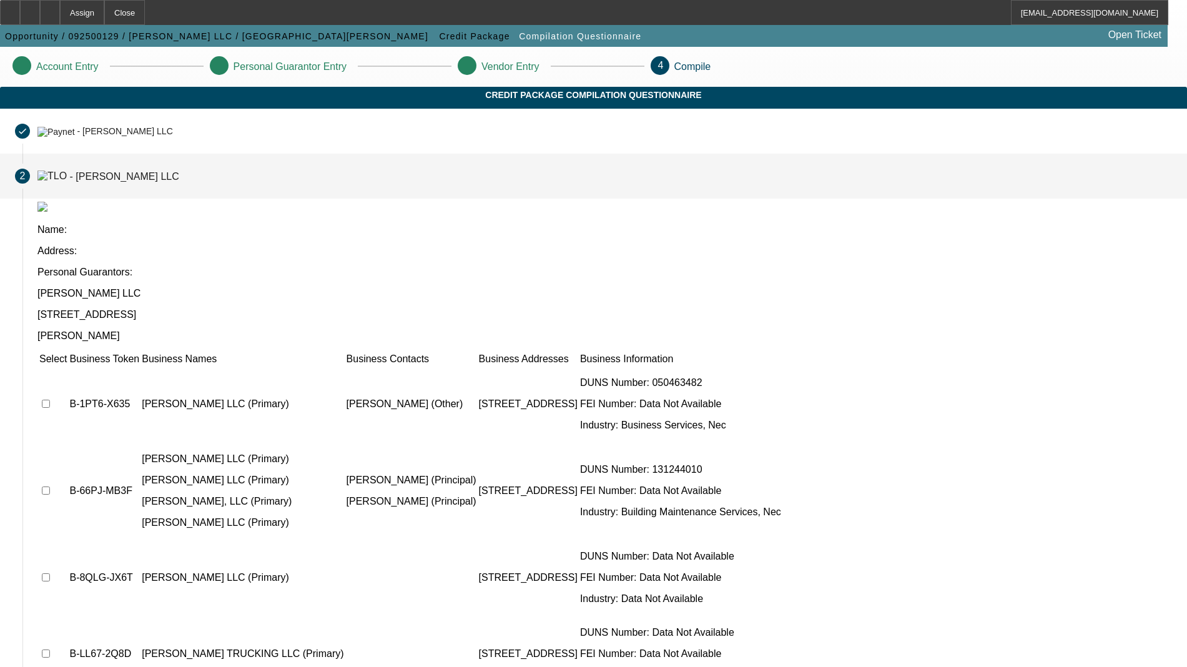
click at [50, 399] on input "checkbox" at bounding box center [46, 403] width 8 height 8
checkbox input "true"
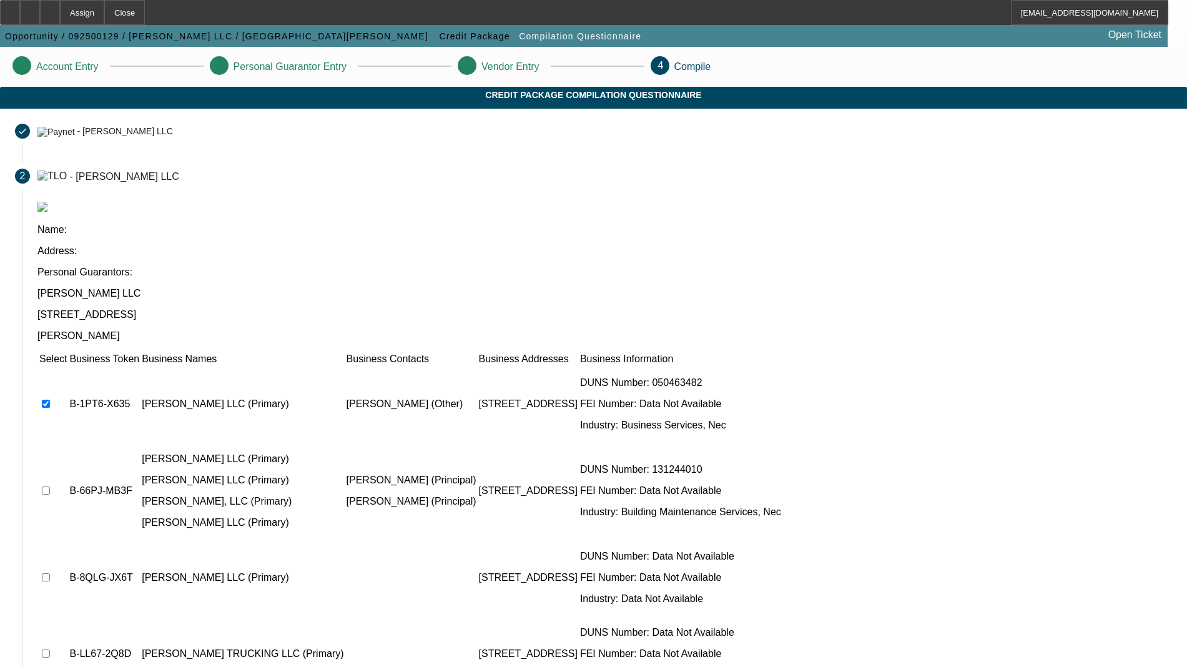
click at [50, 486] on input "checkbox" at bounding box center [46, 490] width 8 height 8
checkbox input "true"
click at [67, 540] on td at bounding box center [53, 577] width 29 height 75
click at [50, 573] on input "checkbox" at bounding box center [46, 577] width 8 height 8
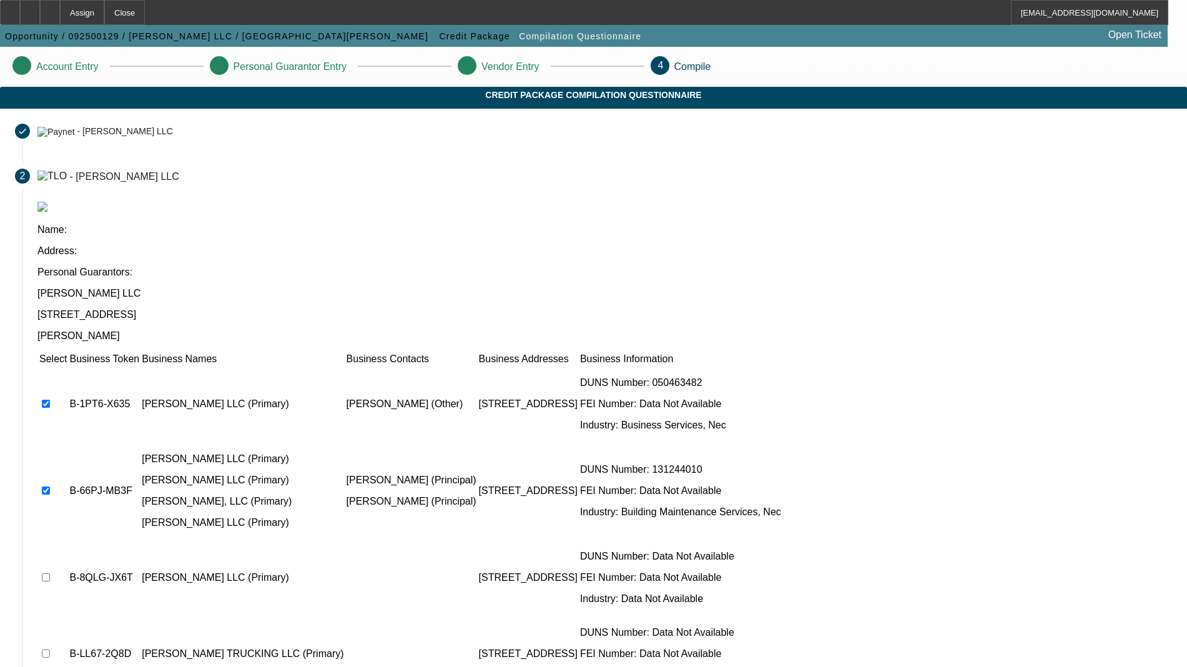
checkbox input "true"
click at [50, 649] on input "checkbox" at bounding box center [46, 653] width 8 height 8
checkbox input "true"
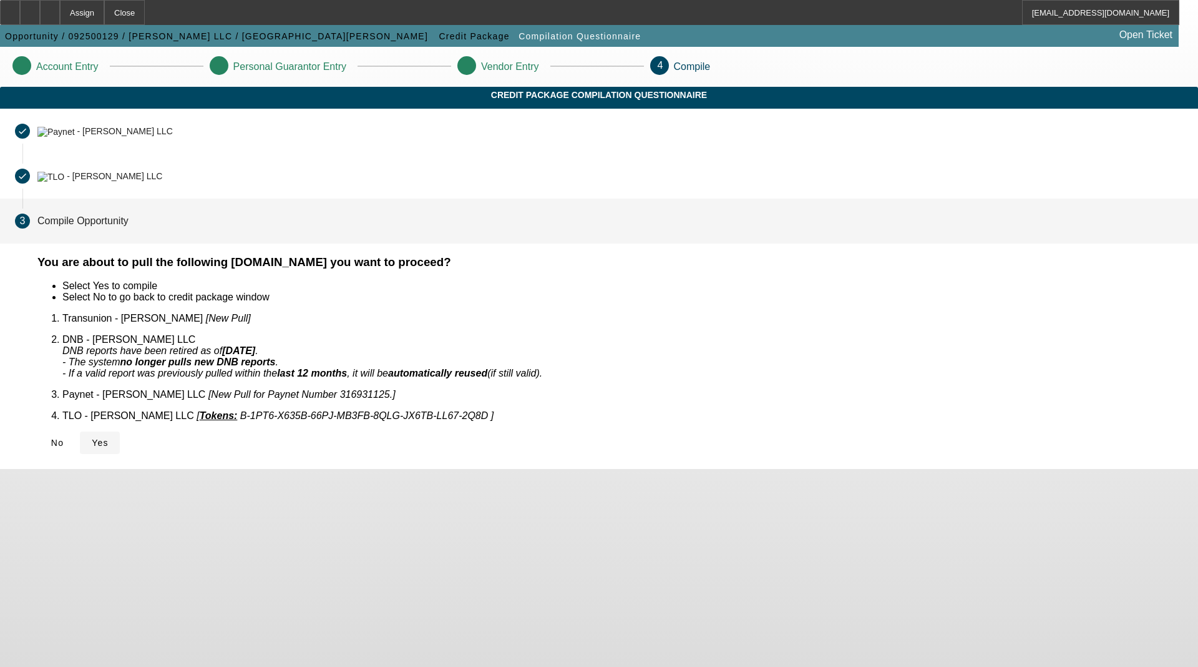
click at [92, 438] on icon at bounding box center [92, 443] width 0 height 10
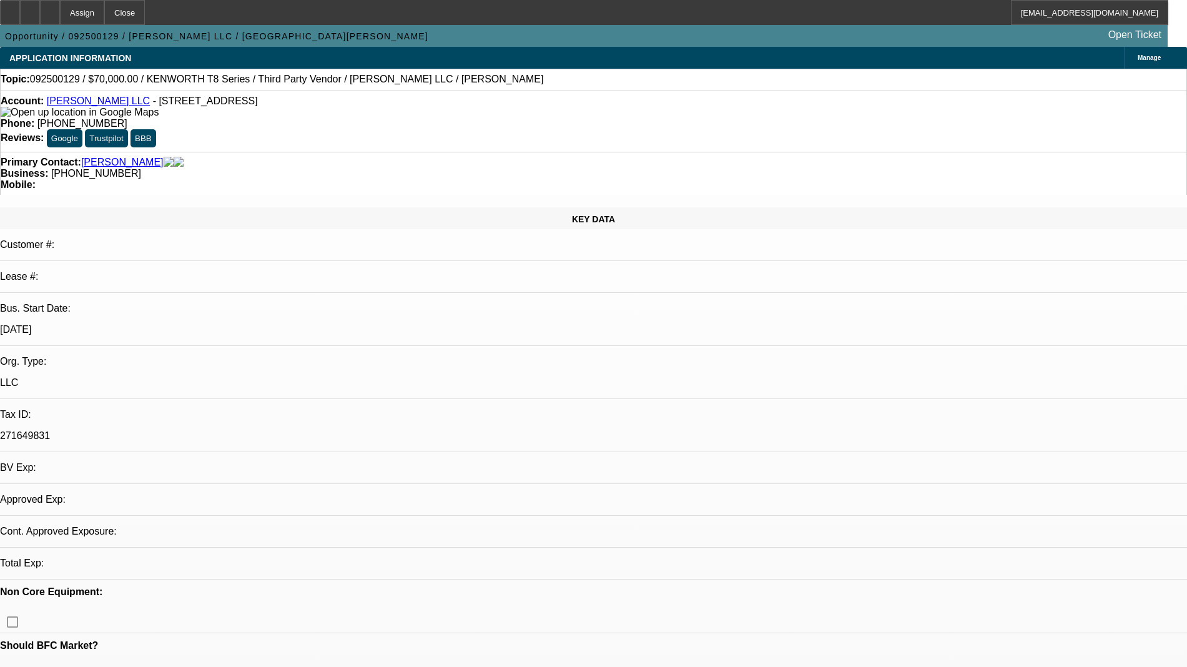
select select "0"
select select "2"
select select "0.1"
select select "4"
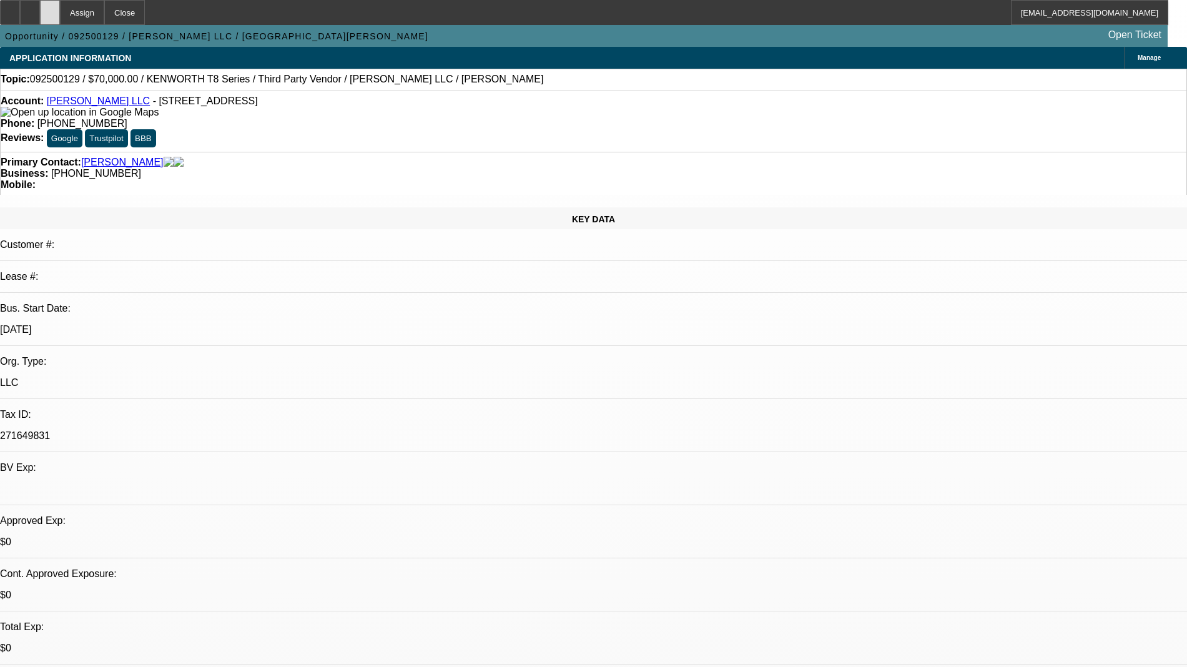
click at [60, 9] on div at bounding box center [50, 12] width 20 height 25
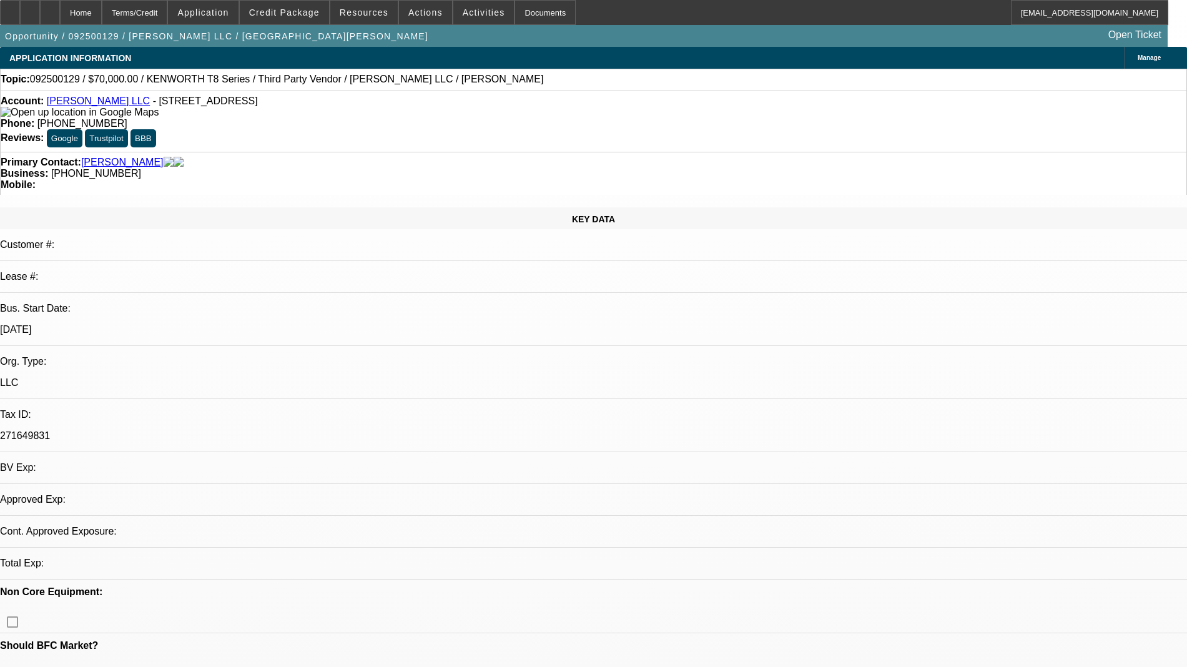
select select "0"
select select "2"
select select "0.1"
select select "4"
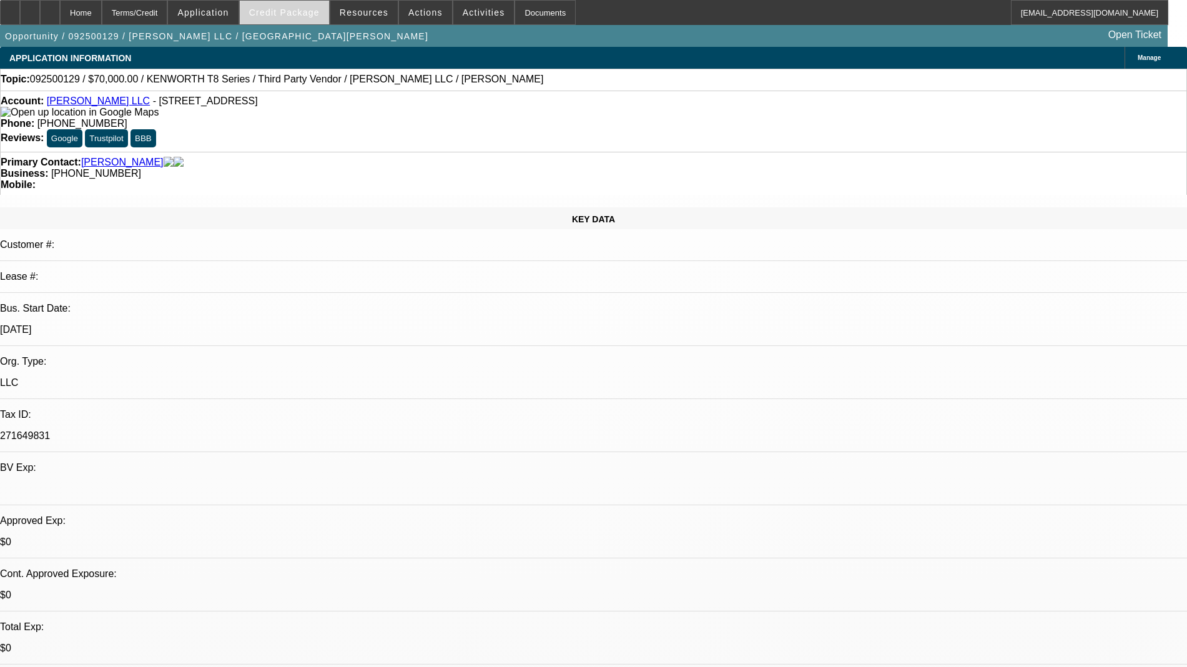
click at [288, 18] on span at bounding box center [284, 13] width 89 height 30
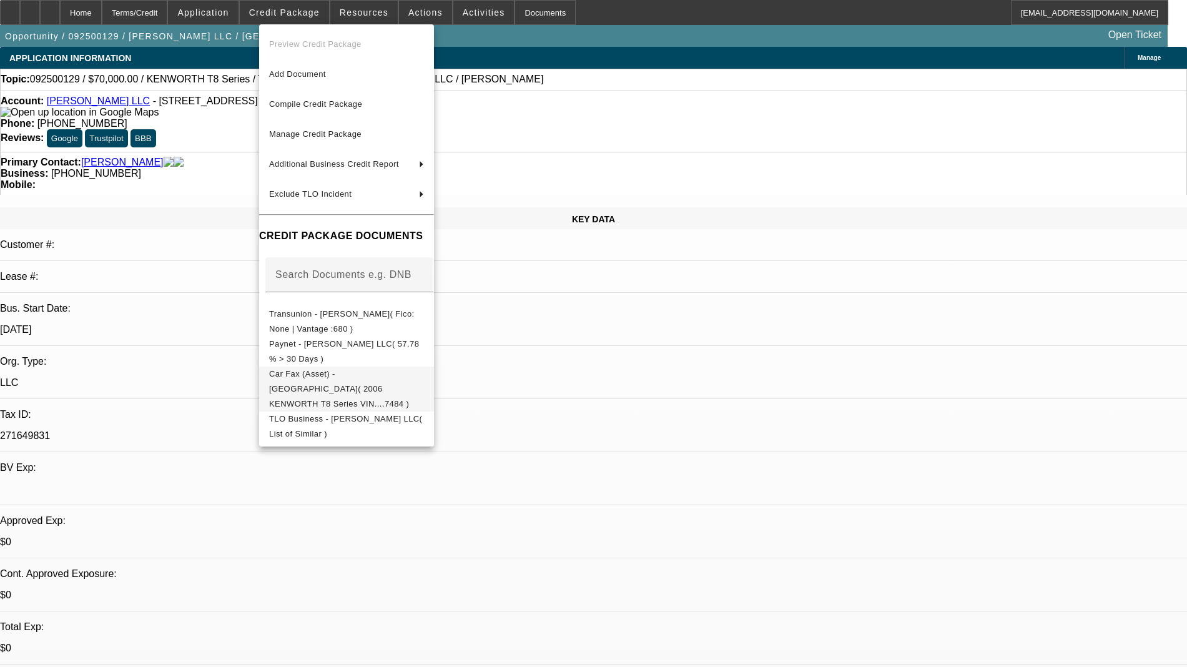
click at [355, 375] on span "Car Fax (Asset) - KENWORTH( 2006 KENWORTH T8 Series VIN....7484 )" at bounding box center [339, 388] width 140 height 39
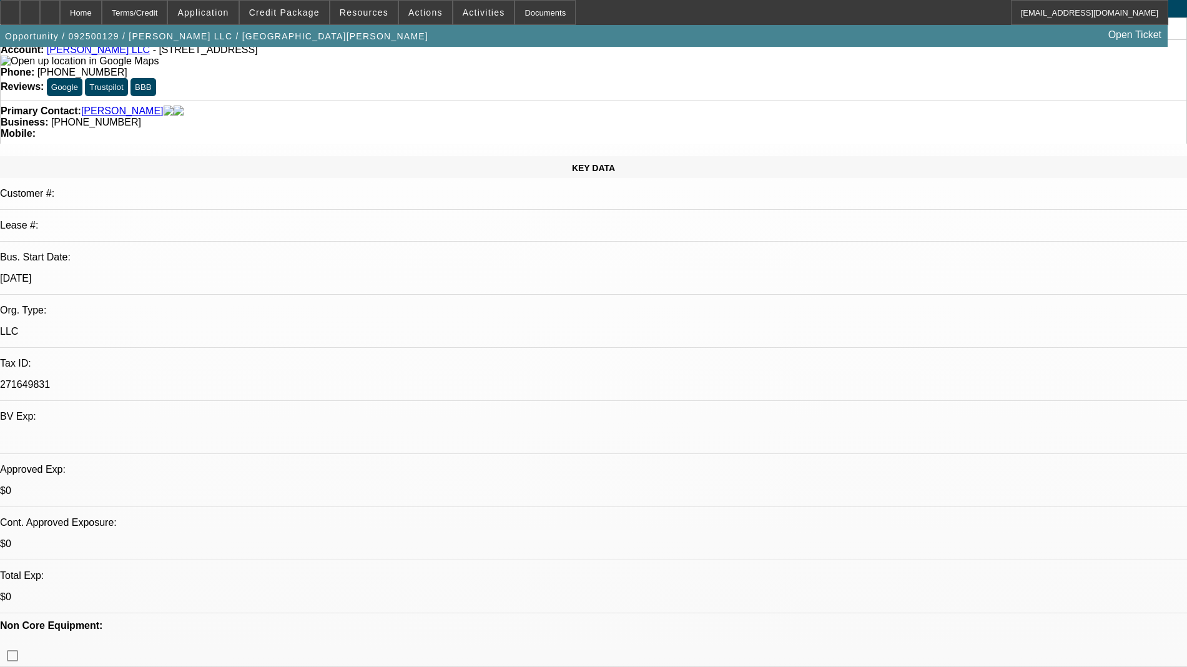
scroll to position [78, 0]
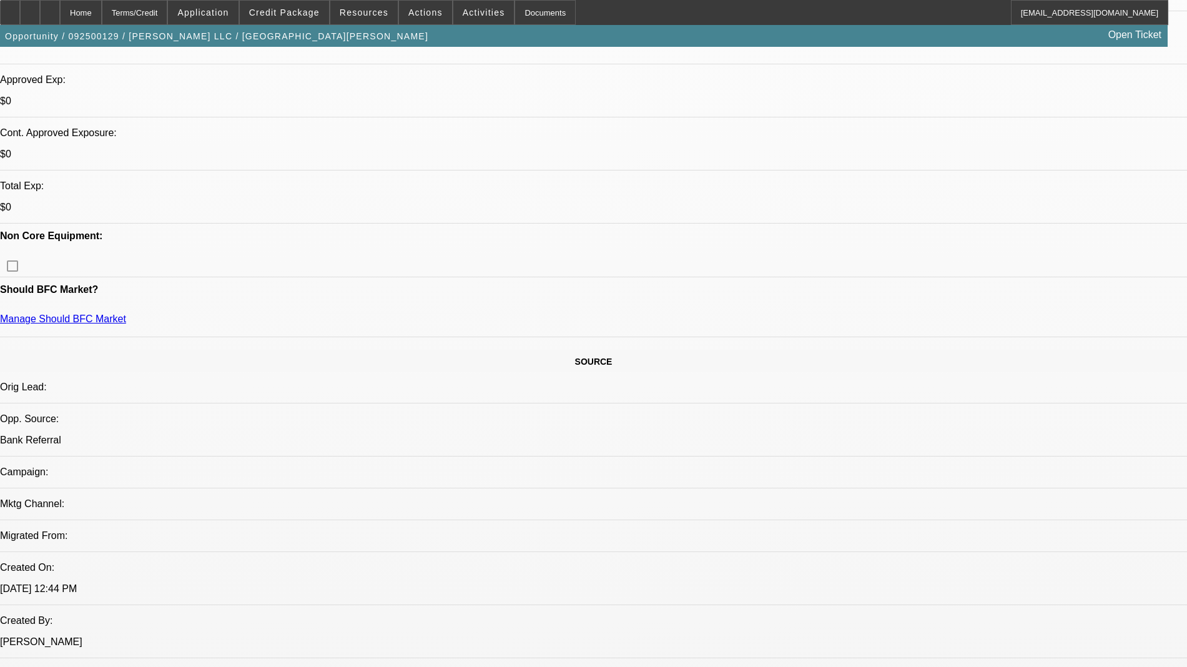
scroll to position [390, 0]
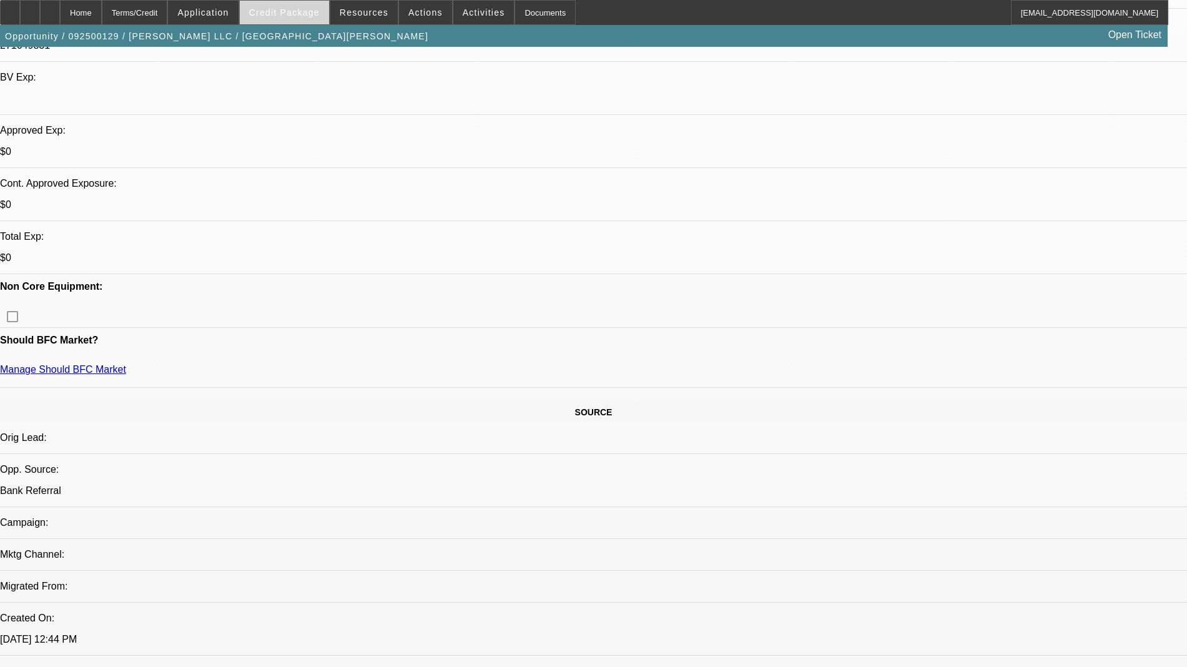
click at [315, 4] on span at bounding box center [284, 13] width 89 height 30
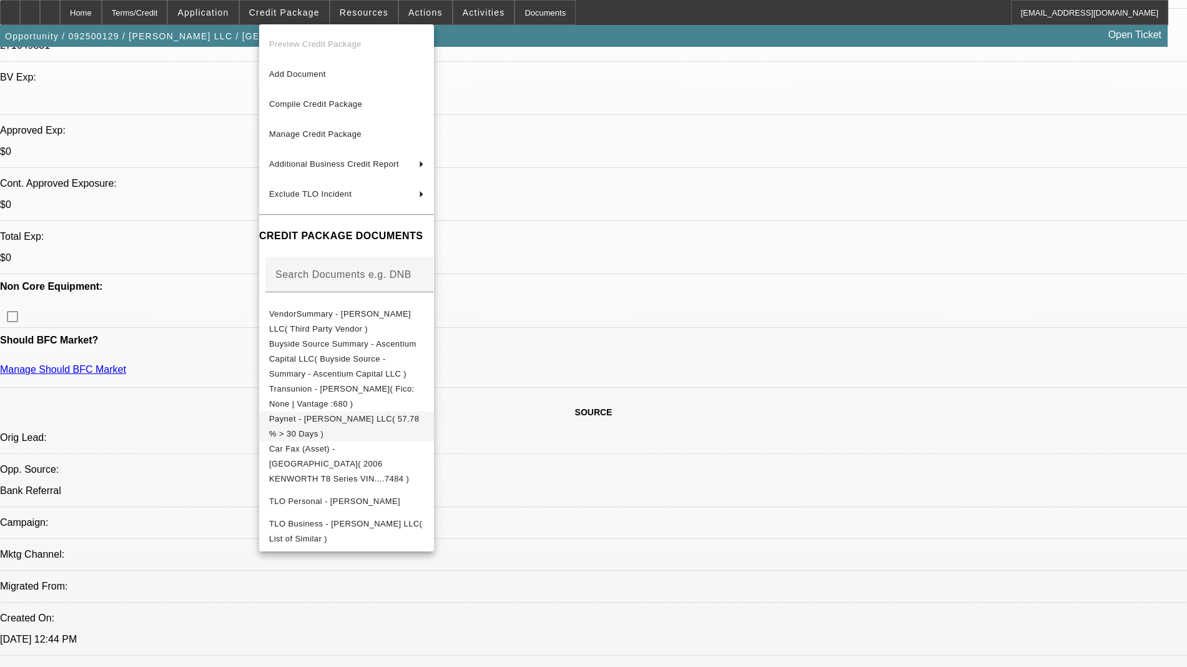
click at [336, 411] on span "Paynet - JB Walton LLC( 57.78 % > 30 Days )" at bounding box center [346, 426] width 155 height 30
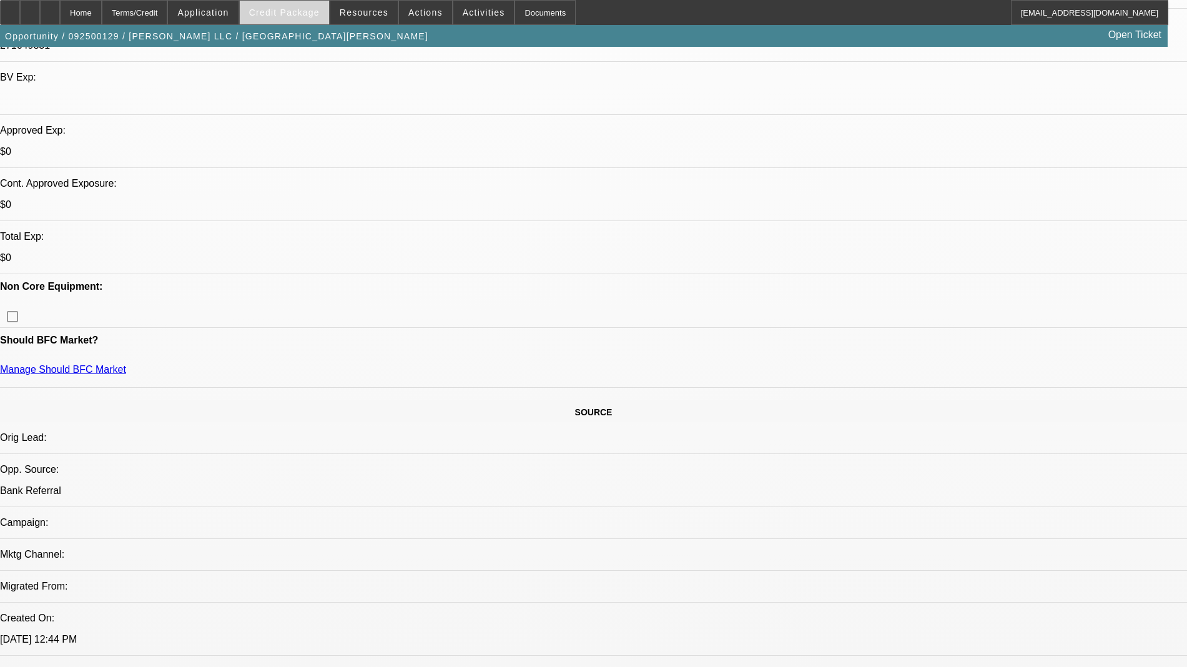
click at [296, 12] on span "Credit Package" at bounding box center [284, 12] width 71 height 10
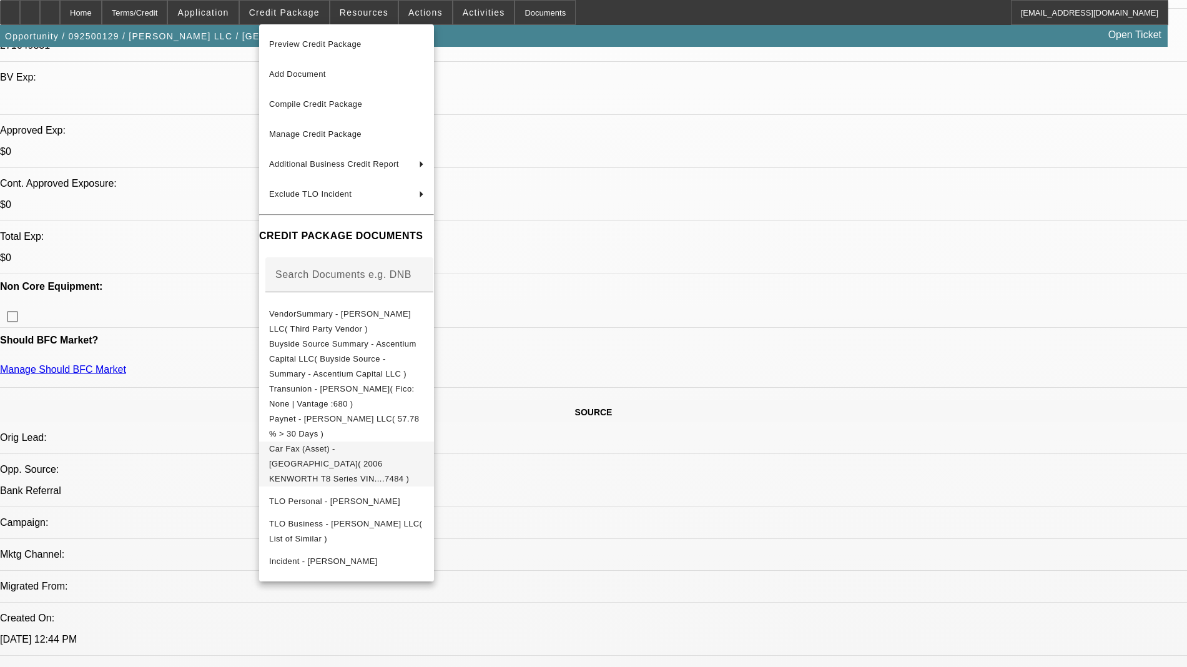
click at [367, 447] on span "Car Fax (Asset) - KENWORTH( 2006 KENWORTH T8 Series VIN....7484 )" at bounding box center [339, 463] width 140 height 39
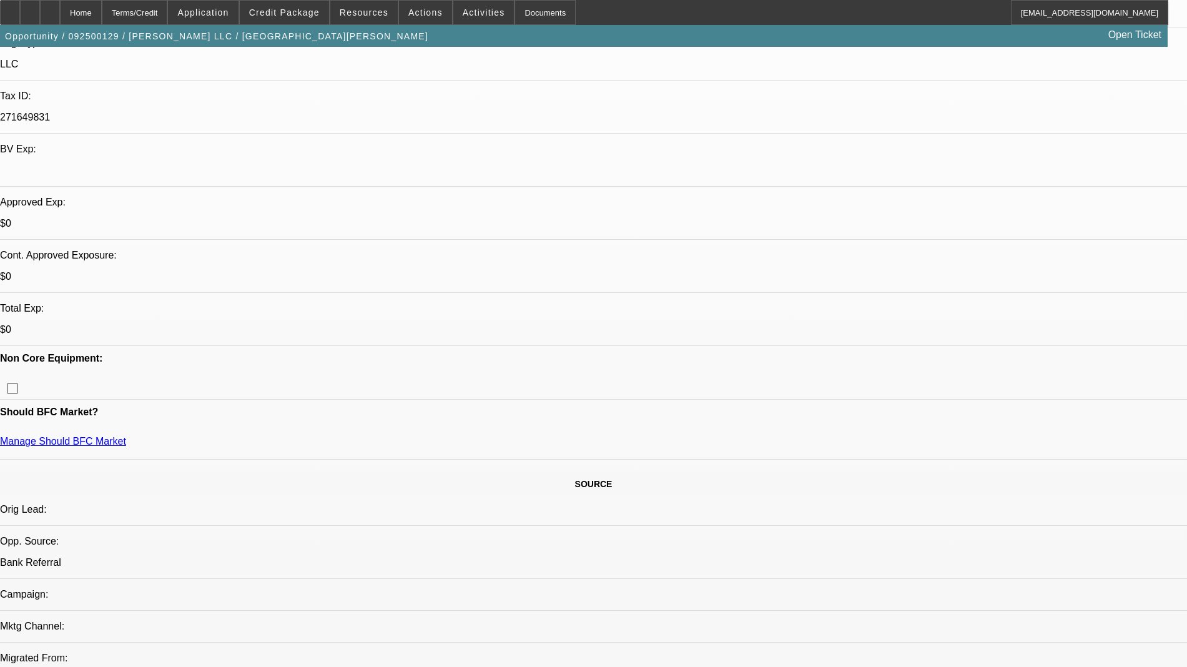
scroll to position [234, 0]
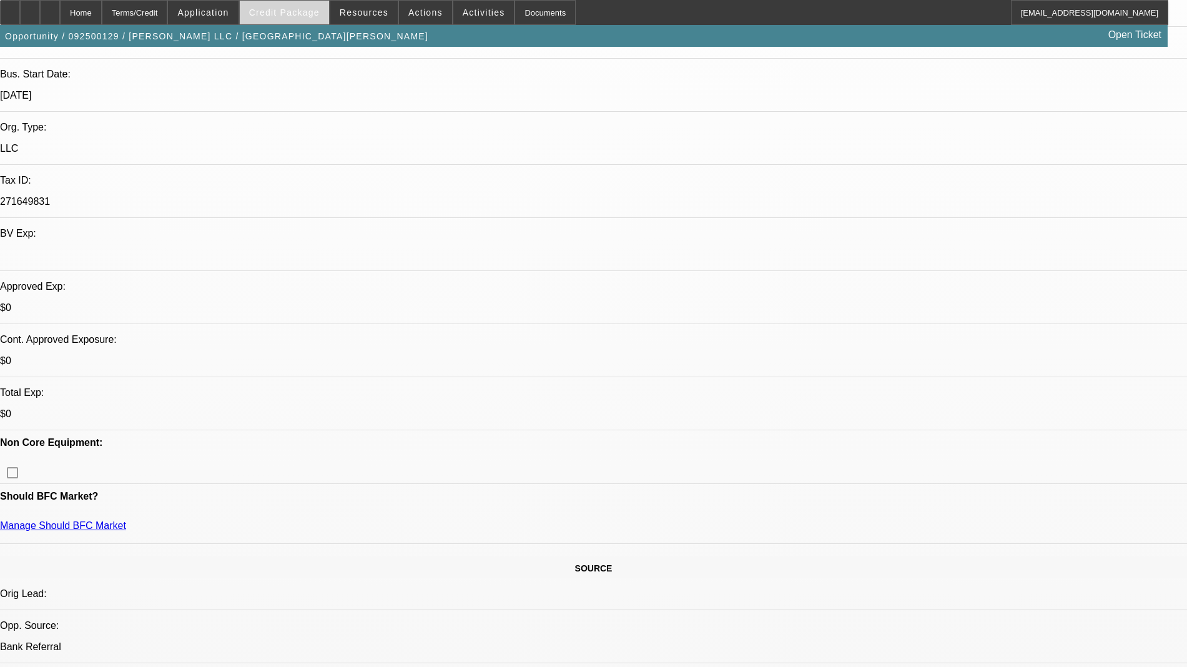
click at [288, 22] on span at bounding box center [284, 13] width 89 height 30
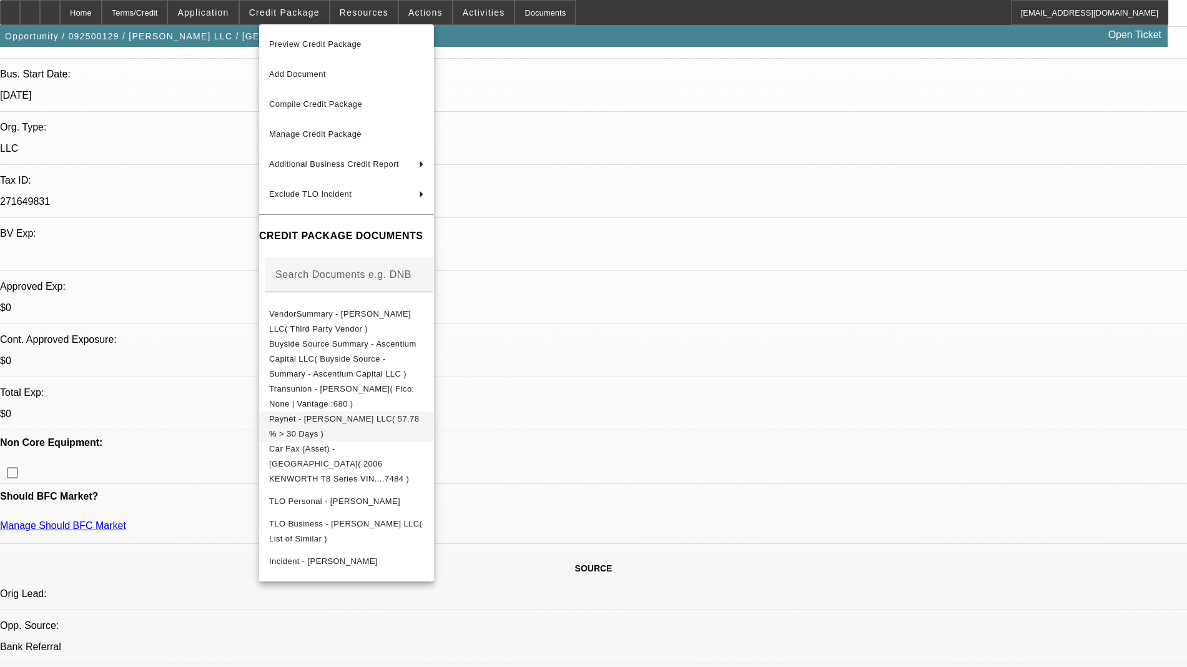
click at [331, 418] on span "Paynet - JB Walton LLC( 57.78 % > 30 Days )" at bounding box center [346, 426] width 155 height 30
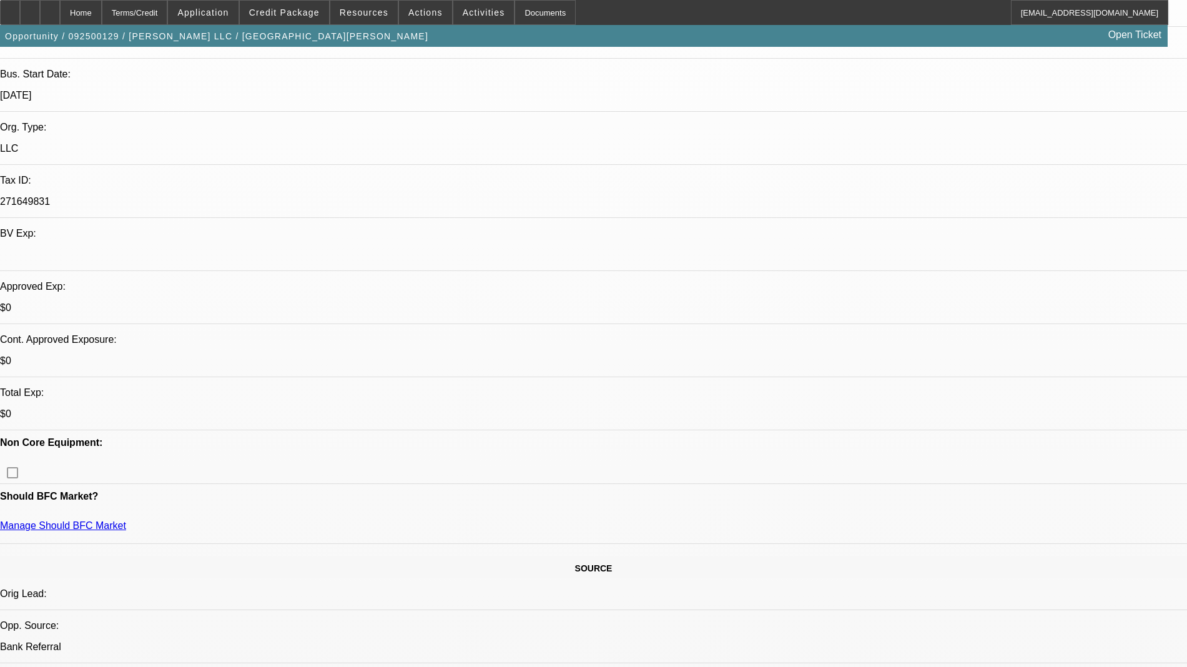
click at [318, 19] on span at bounding box center [284, 13] width 89 height 30
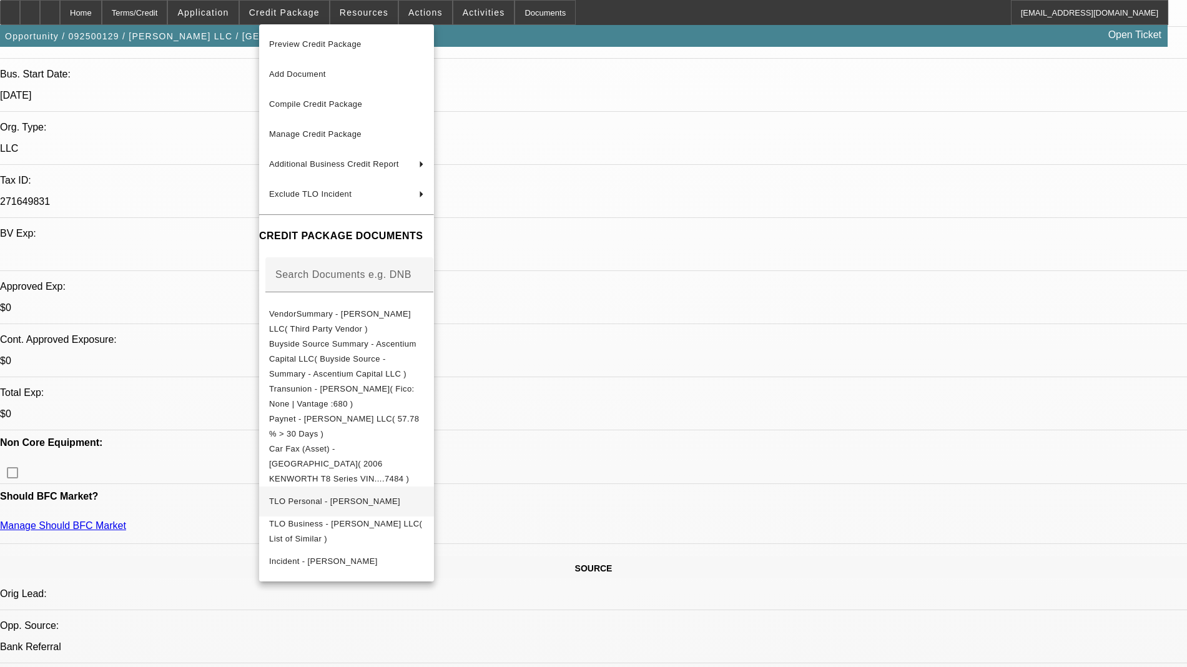
click at [351, 496] on span "TLO Personal - Walton, James" at bounding box center [334, 500] width 131 height 9
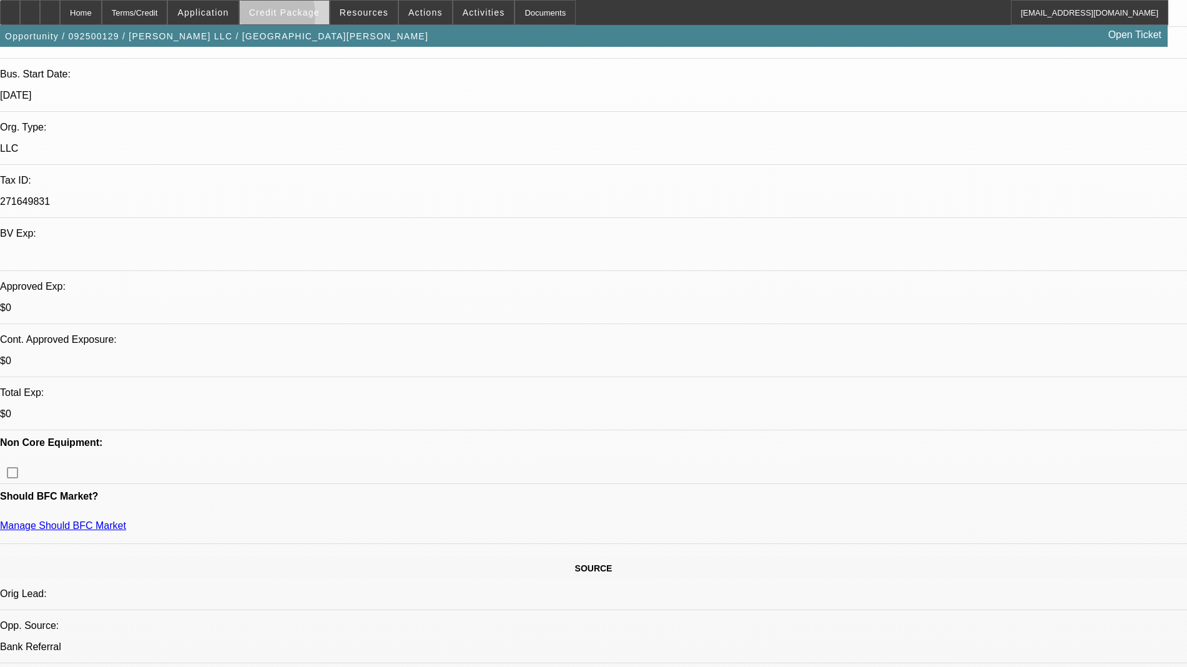
click at [278, 18] on span at bounding box center [284, 13] width 89 height 30
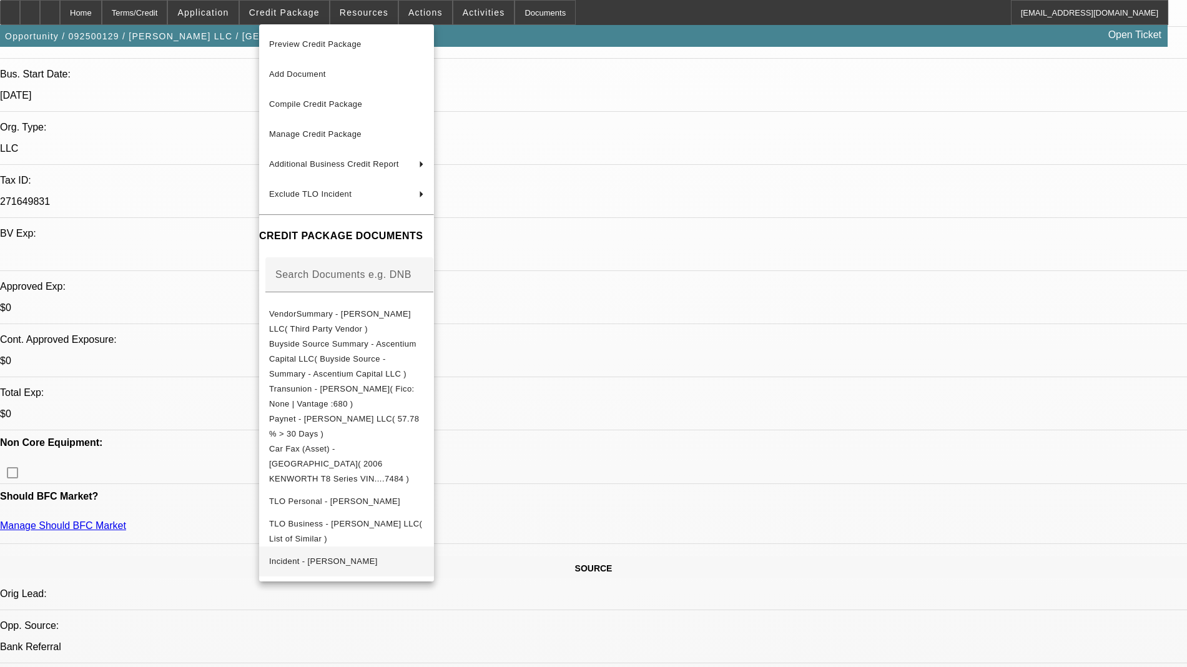
click at [320, 556] on span "Incident - Walton, James" at bounding box center [323, 560] width 109 height 9
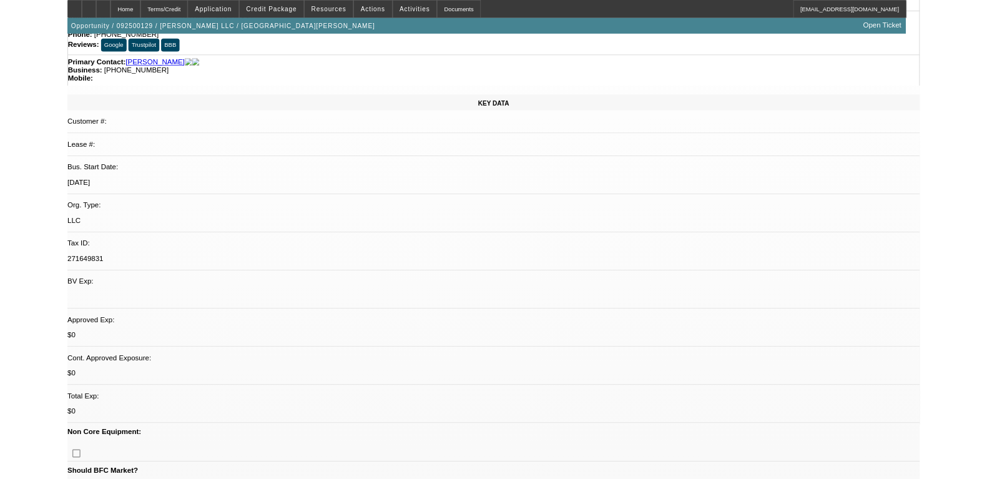
scroll to position [0, 0]
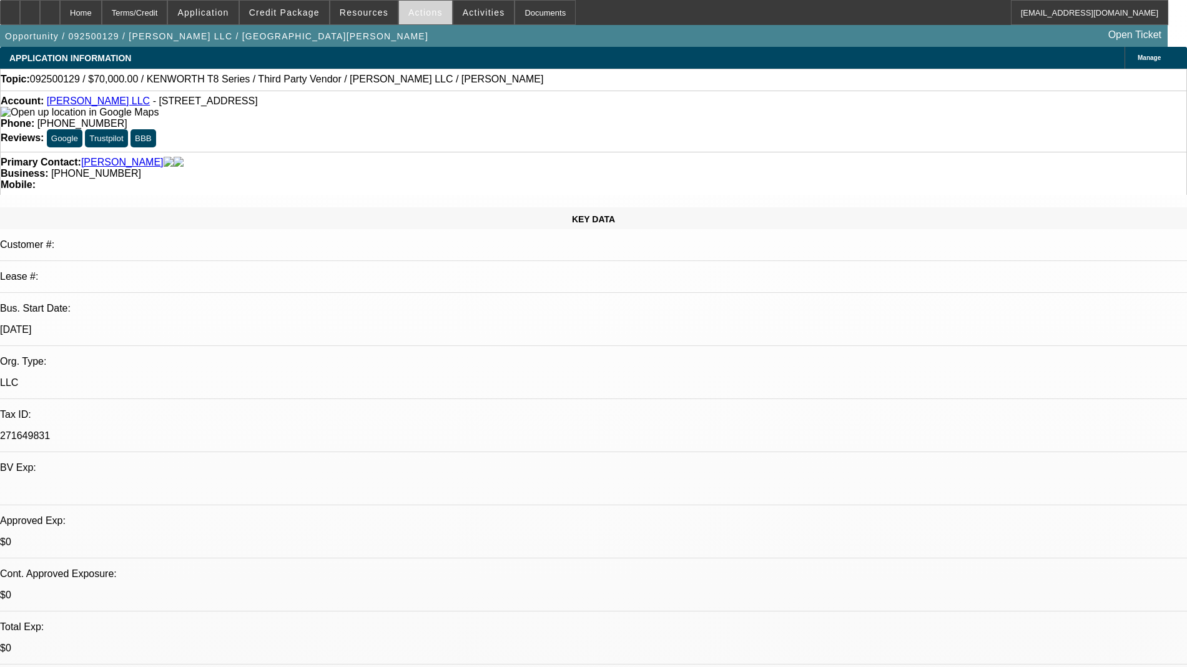
click at [416, 13] on span "Actions" at bounding box center [425, 12] width 34 height 10
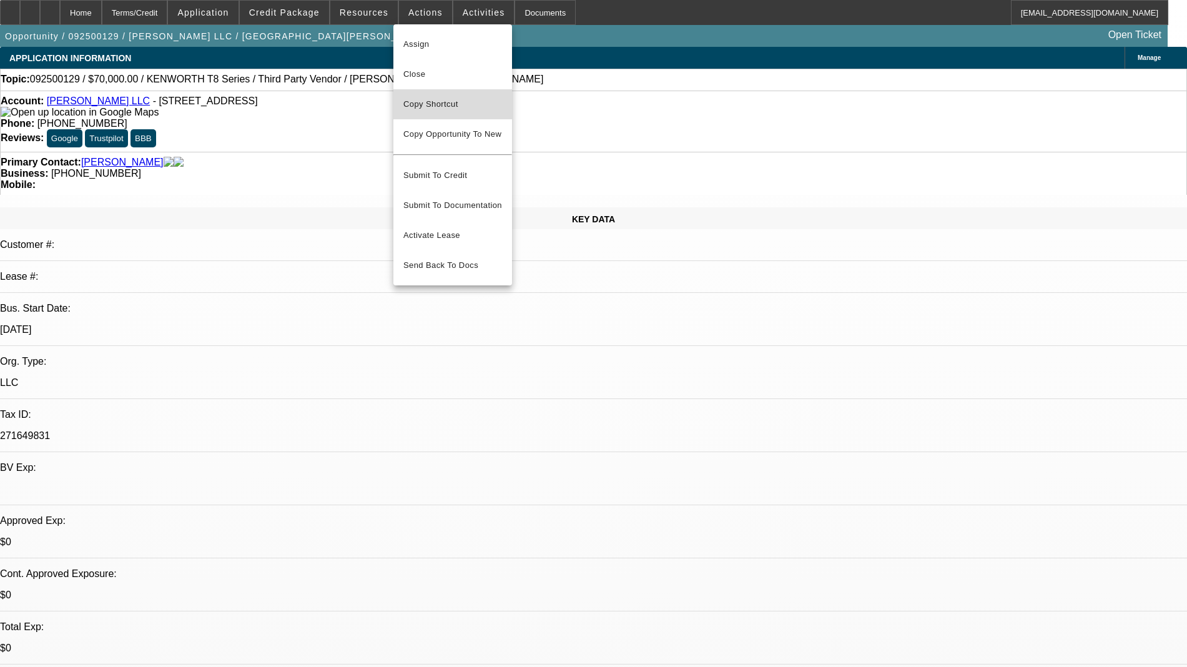
click at [421, 98] on span "Copy Shortcut" at bounding box center [452, 104] width 99 height 15
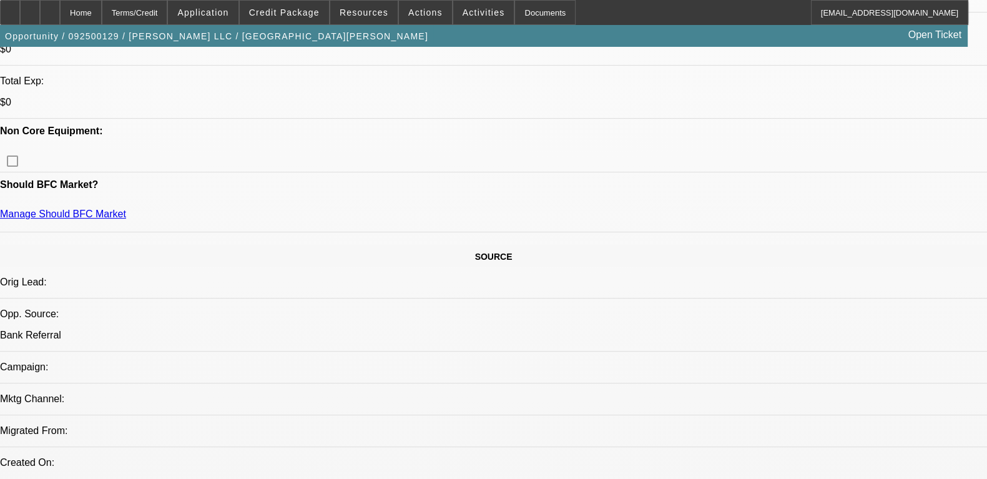
scroll to position [311, 0]
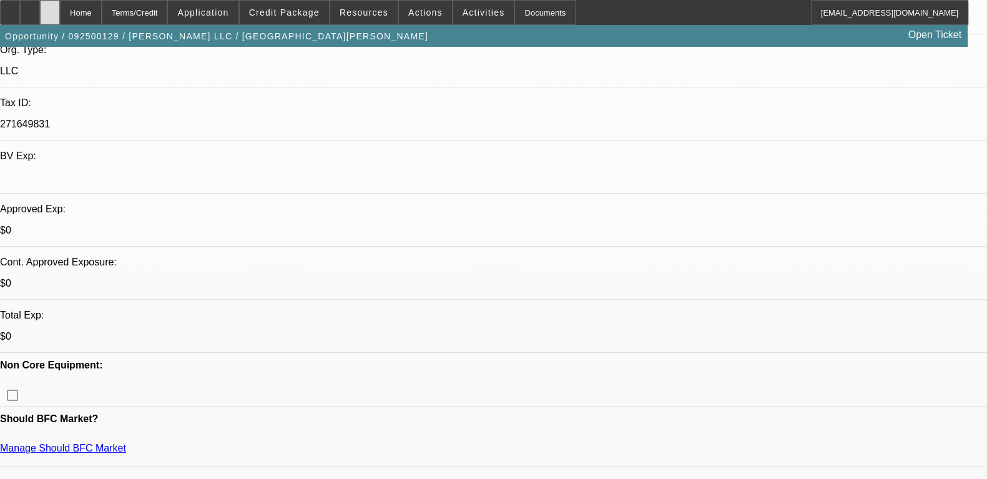
click at [60, 6] on div at bounding box center [50, 12] width 20 height 25
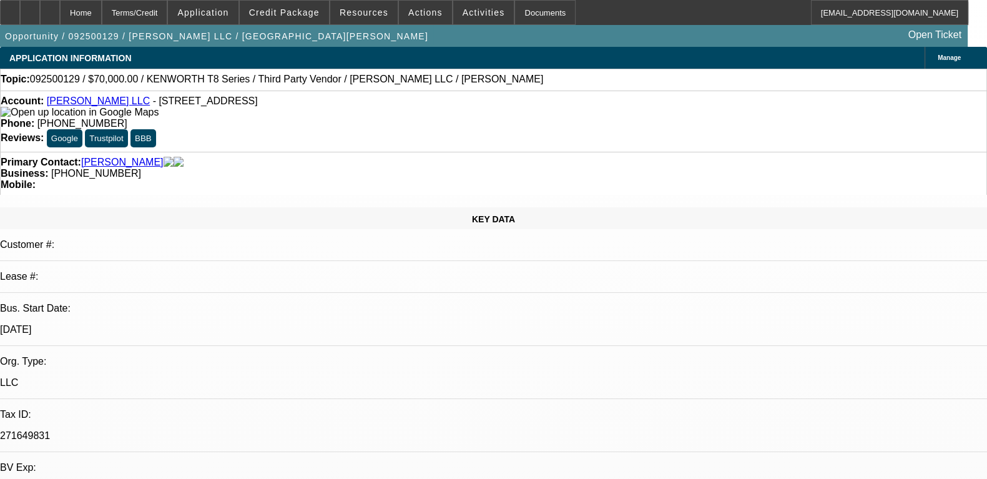
select select "0"
select select "2"
select select "0.1"
select select "4"
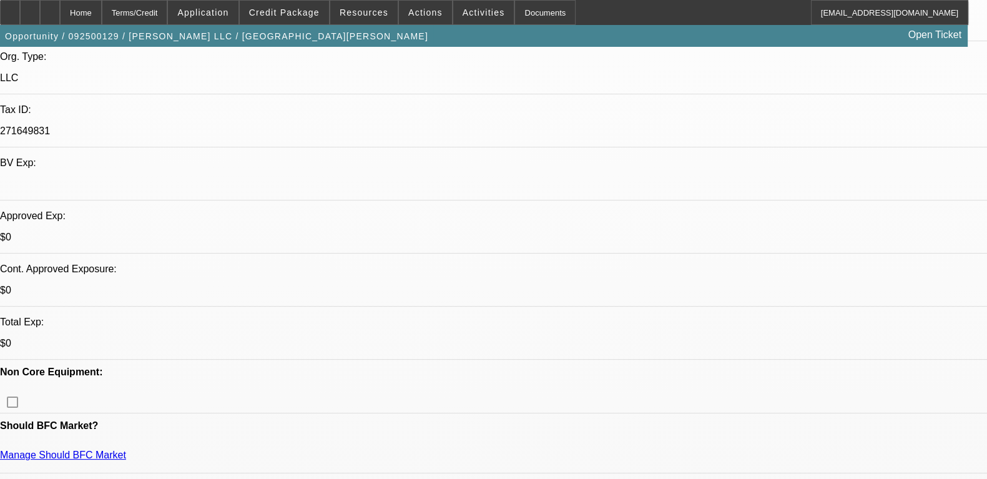
scroll to position [311, 0]
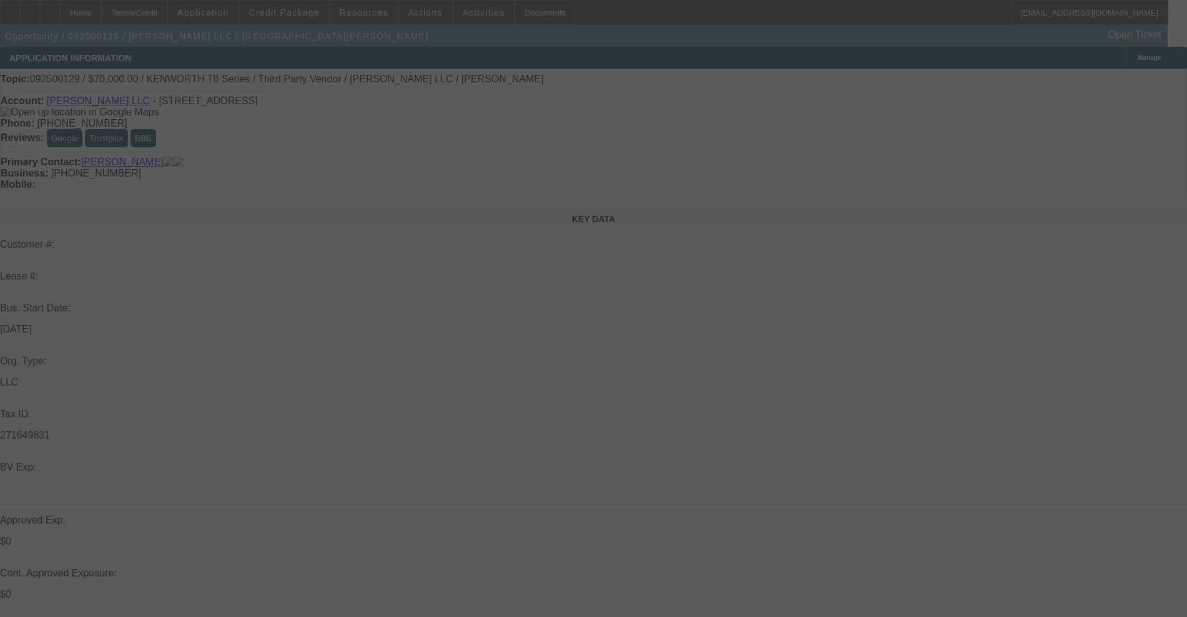
select select "0"
select select "2"
select select "0.1"
select select "4"
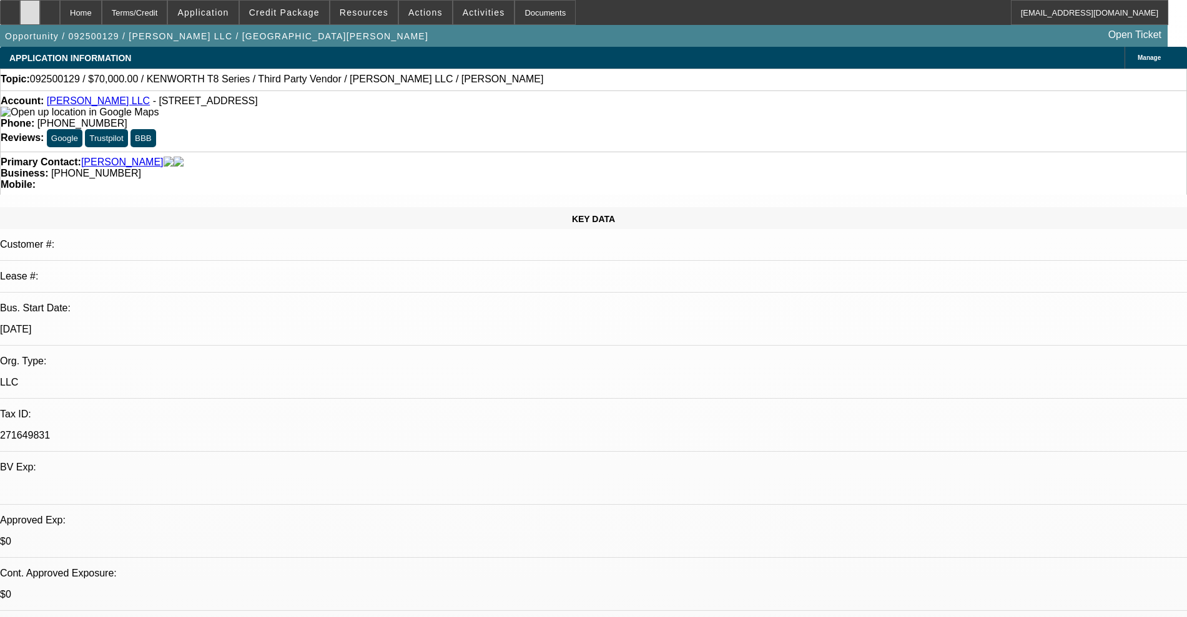
click at [40, 2] on div at bounding box center [30, 12] width 20 height 25
